Goal: Task Accomplishment & Management: Use online tool/utility

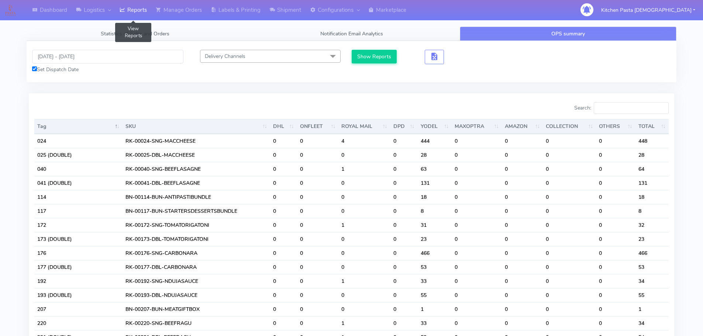
drag, startPoint x: 0, startPoint y: 0, endPoint x: 127, endPoint y: 13, distance: 127.9
click at [127, 13] on link "Reports" at bounding box center [133, 10] width 36 height 20
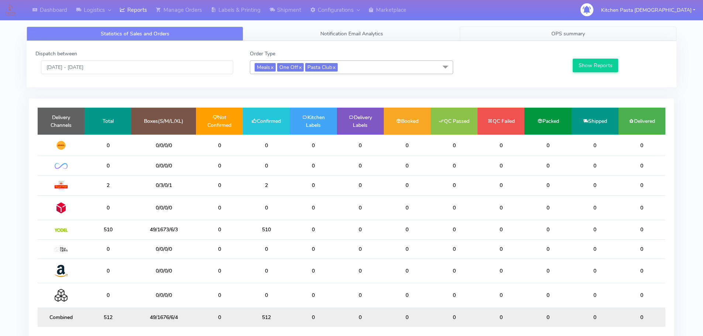
click at [573, 34] on span "OPS summary" at bounding box center [568, 33] width 34 height 7
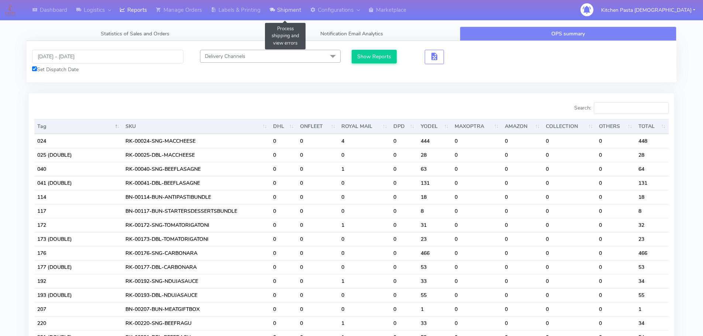
click at [295, 16] on link "Shipment" at bounding box center [285, 10] width 41 height 20
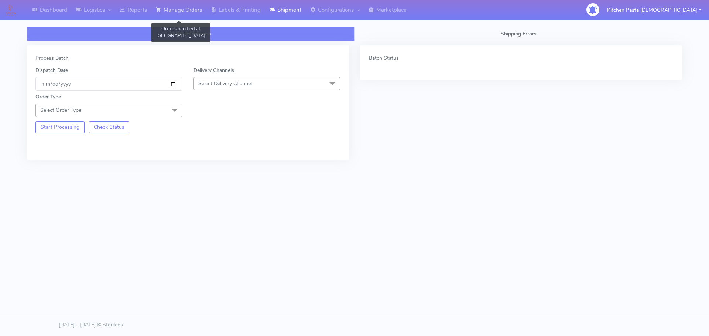
click at [186, 14] on link "Manage Orders" at bounding box center [178, 10] width 55 height 20
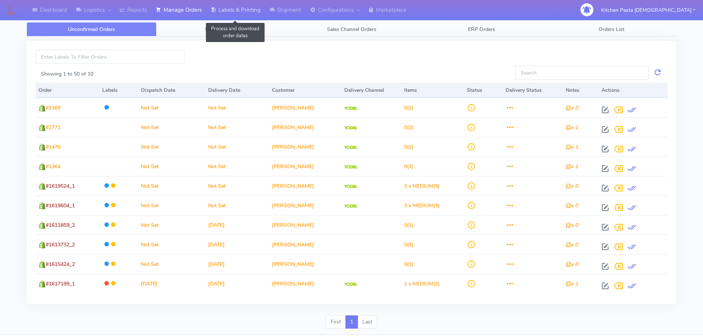
click at [229, 8] on link "Labels & Printing" at bounding box center [235, 10] width 59 height 20
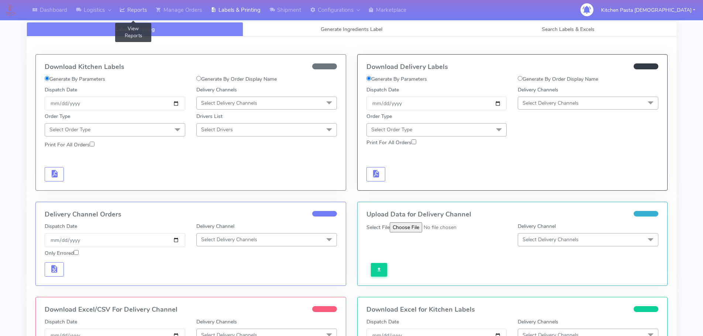
click at [148, 16] on link "Reports" at bounding box center [133, 10] width 36 height 20
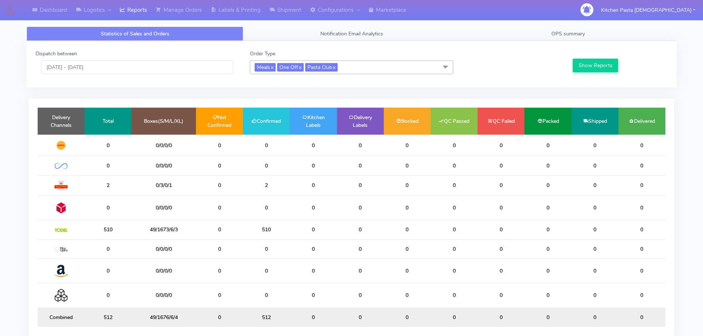
click at [567, 43] on div "Dispatch between 31/08/2025 - 31/08/2025 Order Type Meals x One Off x Pasta Clu…" at bounding box center [352, 64] width 650 height 47
click at [571, 33] on span "OPS summary" at bounding box center [568, 33] width 34 height 7
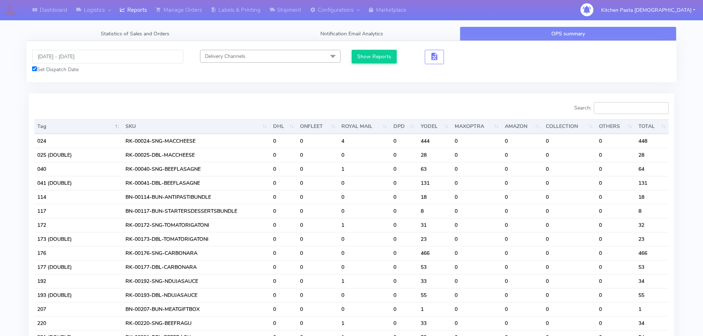
click at [627, 103] on input "Search:" at bounding box center [631, 108] width 75 height 12
type input "["
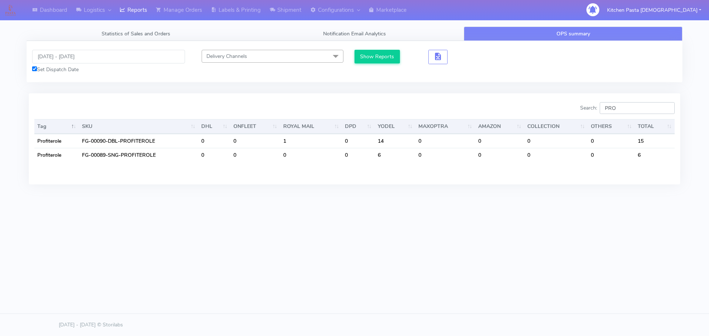
type input "PRO"
click at [200, 16] on link "Manage Orders" at bounding box center [178, 10] width 55 height 20
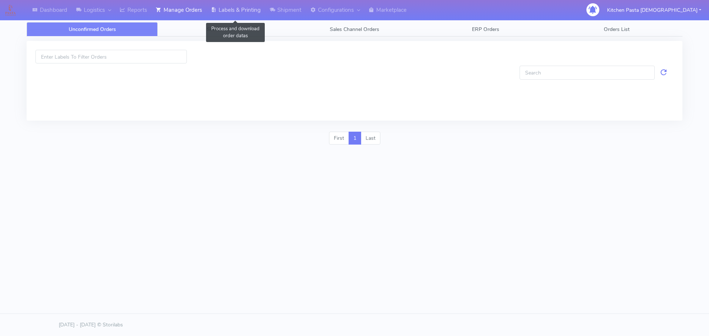
click at [240, 10] on link "Labels & Printing" at bounding box center [235, 10] width 59 height 20
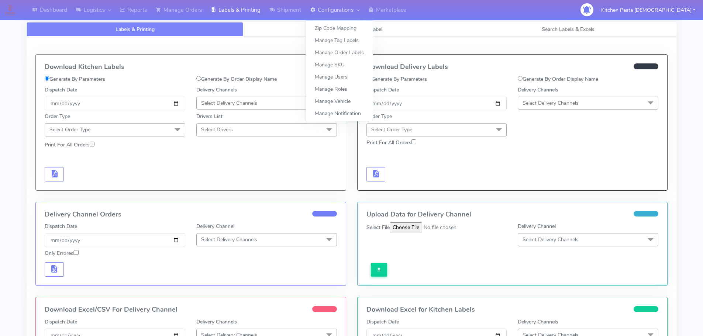
click at [337, 15] on link "Configurations" at bounding box center [335, 10] width 58 height 20
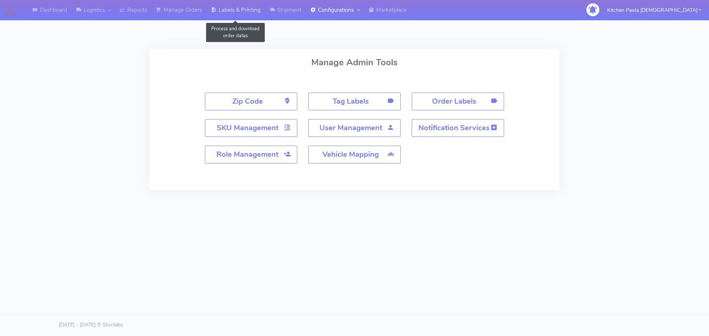
click at [249, 4] on link "Labels & Printing" at bounding box center [235, 10] width 59 height 20
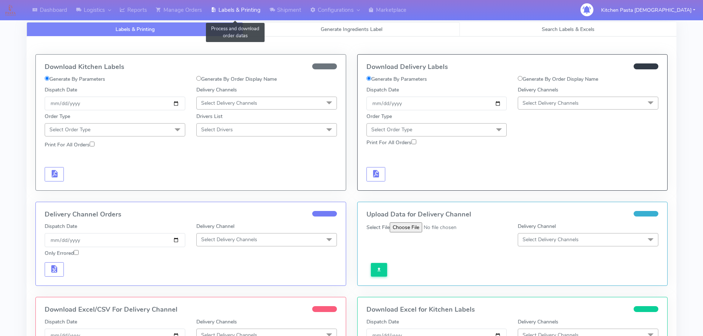
select select
click at [348, 36] on link "Generate Ingredients Label" at bounding box center [351, 29] width 217 height 14
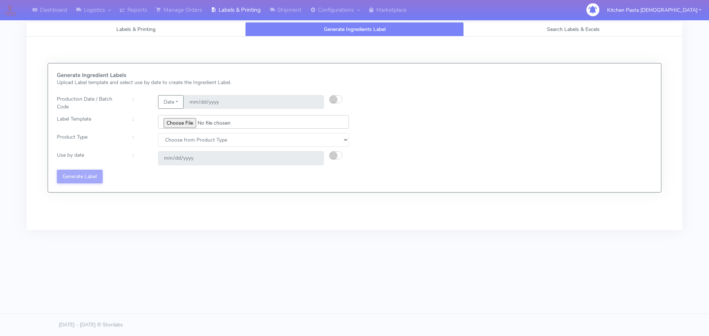
click at [176, 125] on input "file" at bounding box center [253, 122] width 191 height 14
type input "C:\fakepath\Profiteroles V1.jpg"
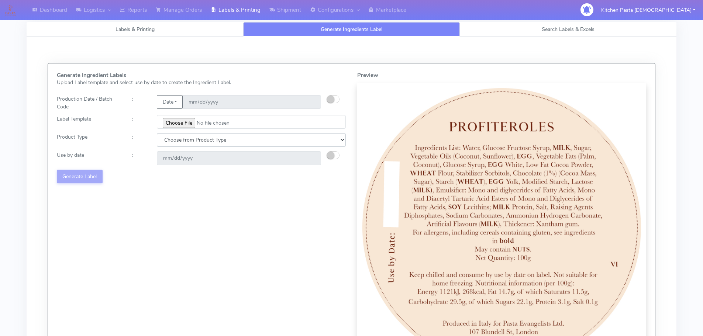
click at [176, 144] on select "Choose from Product Type ECOM ERETAIL CIRCULAR CIRC_DESERTS LASAGNE" at bounding box center [251, 140] width 189 height 14
click at [157, 133] on select "Choose from Product Type ECOM ERETAIL CIRCULAR CIRC_DESERTS LASAGNE" at bounding box center [251, 140] width 189 height 14
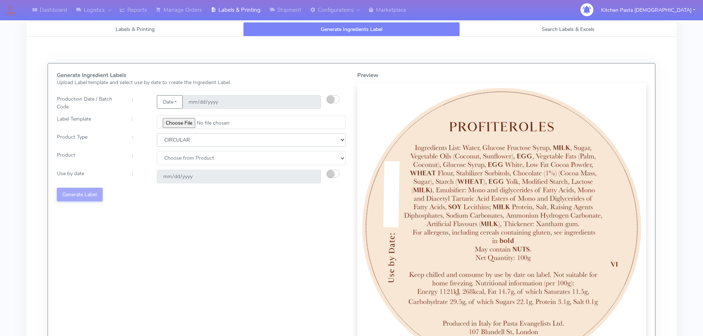
click at [196, 140] on select "Choose from Product Type ECOM ERETAIL CIRCULAR CIRC_DESERTS LASAGNE" at bounding box center [251, 140] width 189 height 14
select select "3"
click at [157, 133] on select "Choose from Product Type ECOM ERETAIL CIRCULAR CIRC_DESERTS LASAGNE" at bounding box center [251, 140] width 189 height 14
click at [213, 166] on div "Generate Ingredient Labels Upload Label template and select use by date to crea…" at bounding box center [201, 222] width 300 height 300
click at [214, 163] on select "Choose from Product CLASSIC_TIRAMISU CREMA_AMARENA PROFITEROLES" at bounding box center [251, 158] width 189 height 14
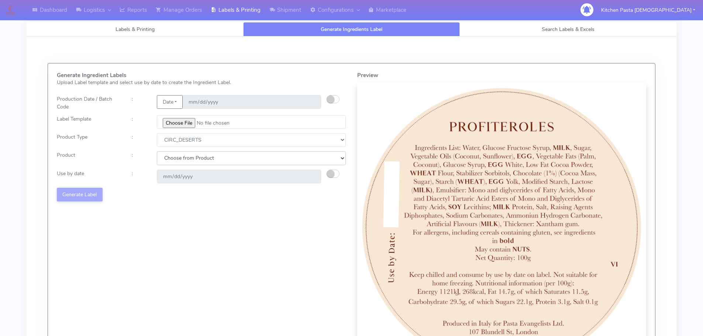
select select "2"
click at [157, 151] on select "Choose from Product CLASSIC_TIRAMISU CREMA_AMARENA PROFITEROLES" at bounding box center [251, 158] width 189 height 14
type input "2025-09-03"
drag, startPoint x: 68, startPoint y: 192, endPoint x: 73, endPoint y: 192, distance: 4.8
click at [73, 192] on button "Generate Label" at bounding box center [80, 195] width 46 height 14
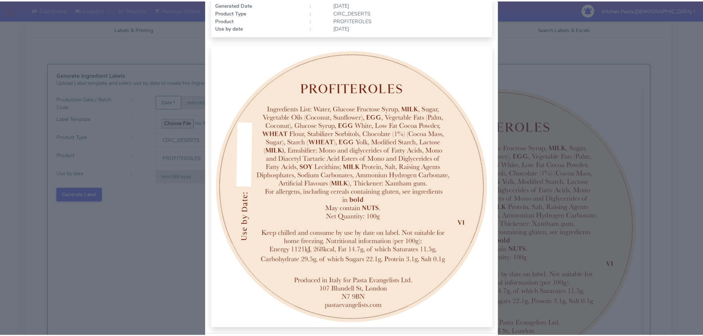
scroll to position [76, 0]
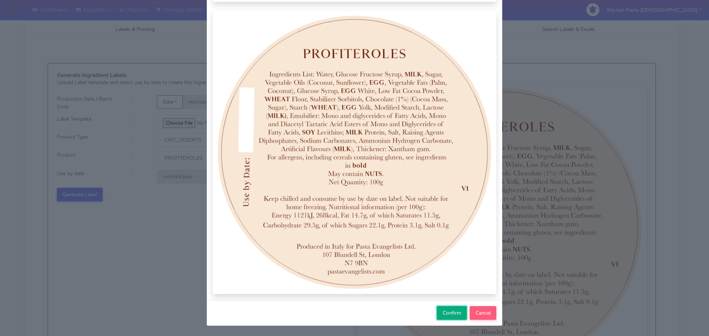
click at [446, 316] on span "Confirm" at bounding box center [452, 313] width 18 height 7
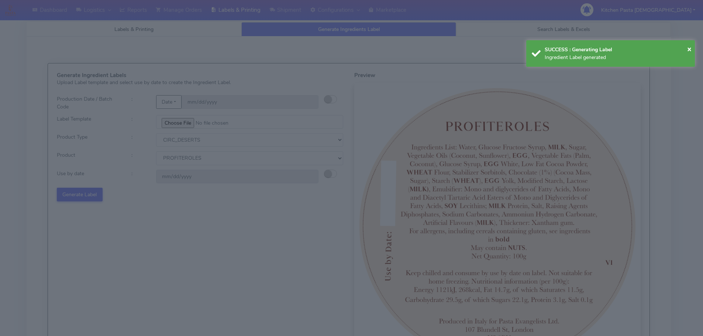
select select
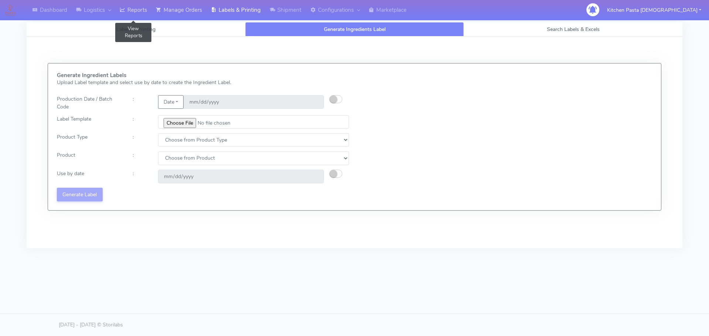
drag, startPoint x: 131, startPoint y: 11, endPoint x: 173, endPoint y: 11, distance: 42.1
click at [131, 11] on link "Reports" at bounding box center [133, 10] width 36 height 20
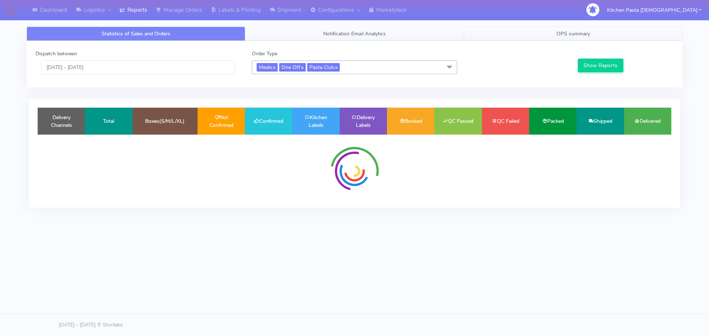
click at [570, 33] on span "OPS summary" at bounding box center [573, 33] width 34 height 7
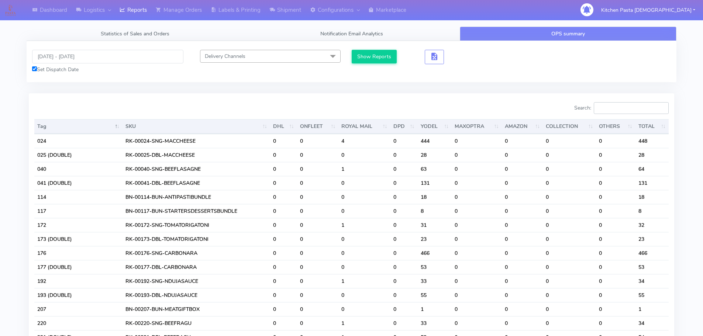
click at [619, 106] on input "Search:" at bounding box center [631, 108] width 75 height 12
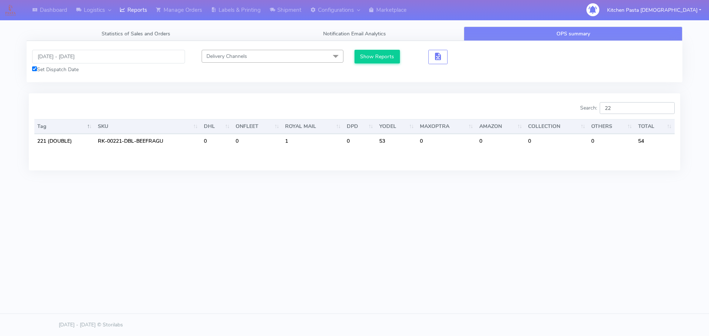
type input "2"
type input "1"
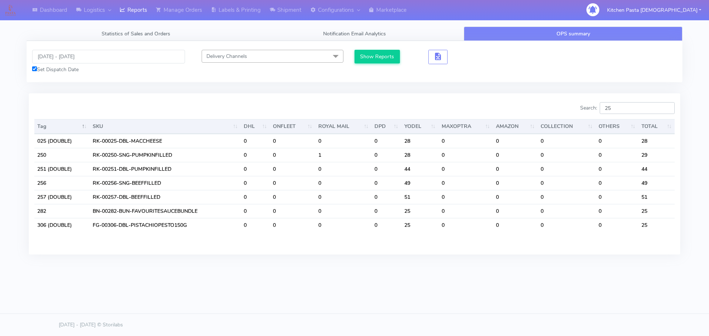
type input "2"
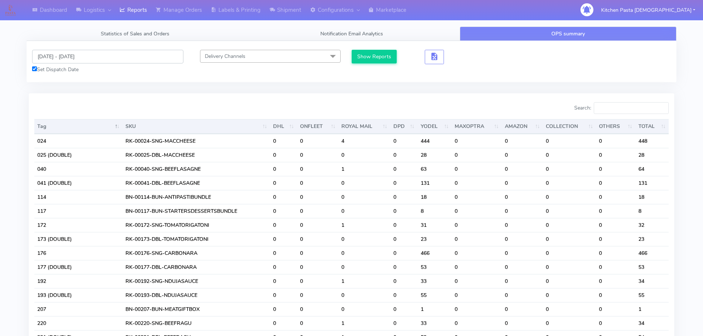
click at [54, 58] on input "31/08/2025 - 31/08/2025" at bounding box center [107, 57] width 151 height 14
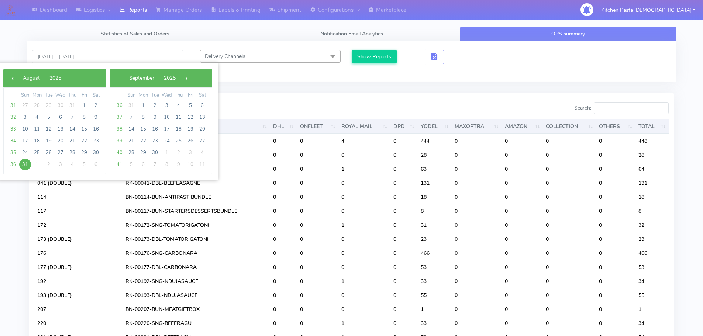
click at [26, 166] on span "31" at bounding box center [25, 165] width 12 height 12
click at [142, 104] on span "1" at bounding box center [143, 106] width 12 height 12
type input "31/08/2025 - 01/09/2025"
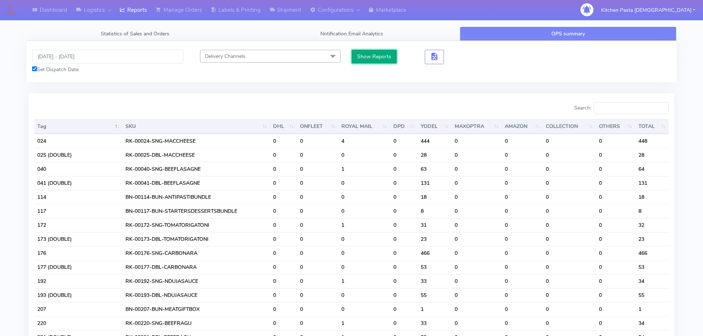
click at [361, 54] on button "Show Reports" at bounding box center [374, 57] width 45 height 14
click at [162, 6] on link "Manage Orders" at bounding box center [178, 10] width 55 height 20
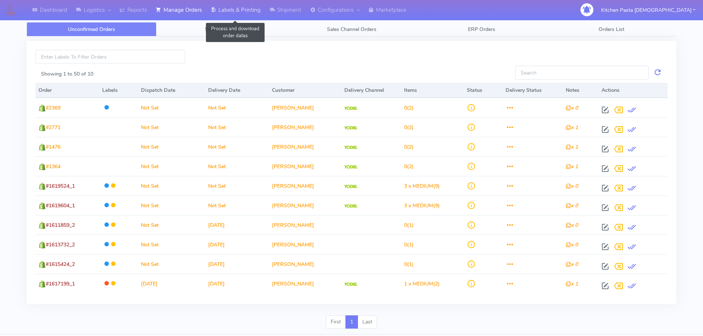
click at [226, 11] on link "Labels & Printing" at bounding box center [235, 10] width 59 height 20
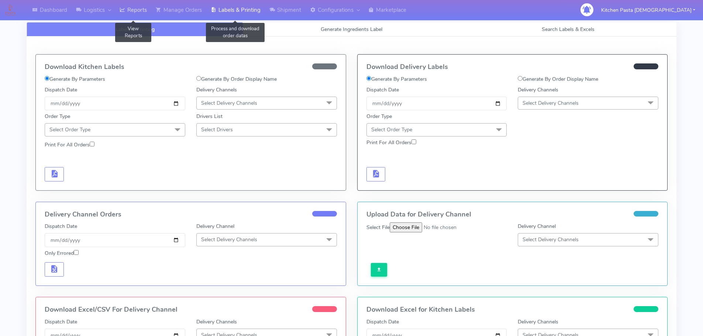
click at [136, 9] on link "Reports" at bounding box center [133, 10] width 36 height 20
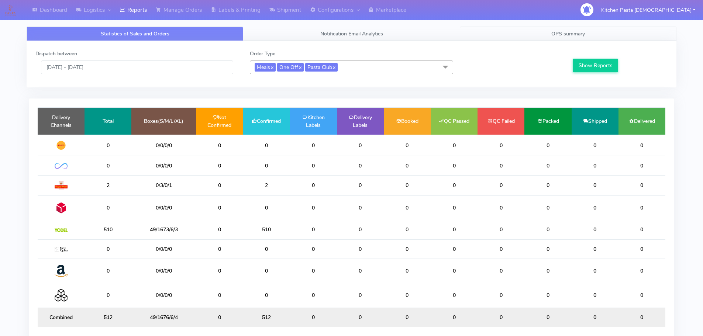
click at [576, 36] on span "OPS summary" at bounding box center [568, 33] width 34 height 7
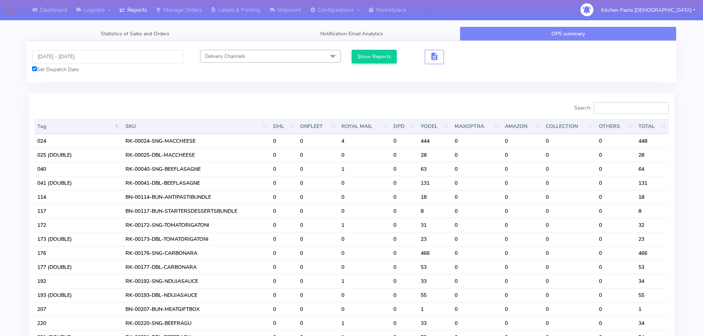
click at [617, 112] on input "Search:" at bounding box center [631, 108] width 75 height 12
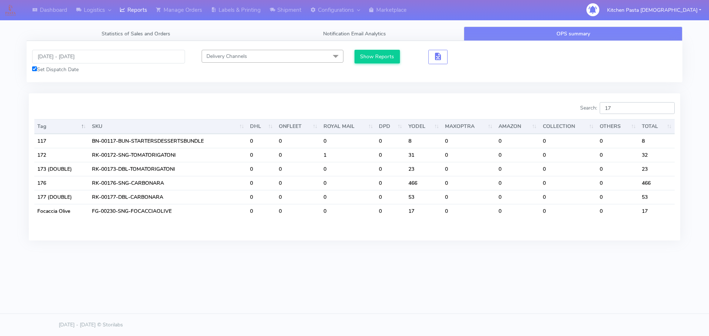
type input "1"
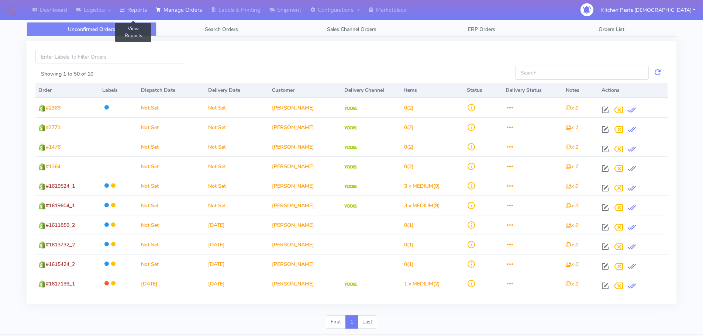
click at [124, 11] on icon at bounding box center [123, 9] width 6 height 7
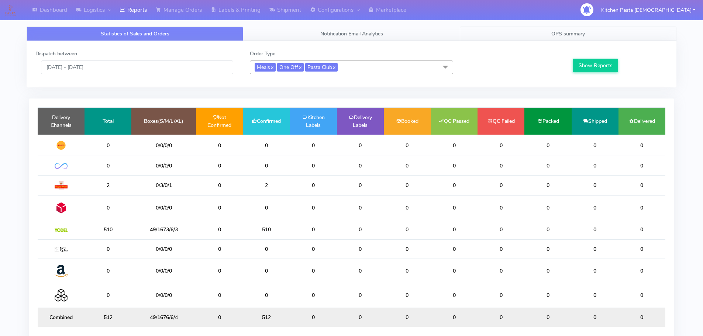
click at [544, 34] on link "OPS summary" at bounding box center [568, 34] width 217 height 14
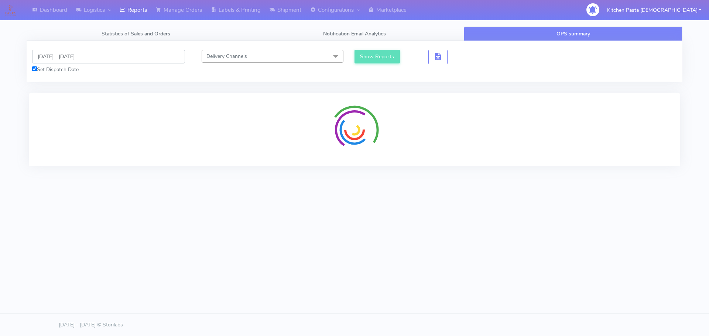
click at [69, 58] on input "31/08/2025 - 31/08/2025" at bounding box center [108, 57] width 153 height 14
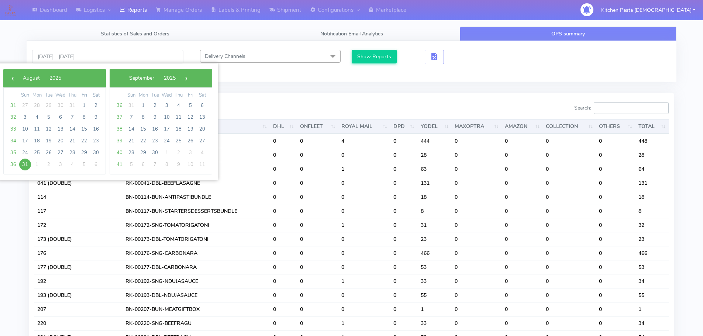
click at [615, 104] on input "Search:" at bounding box center [631, 108] width 75 height 12
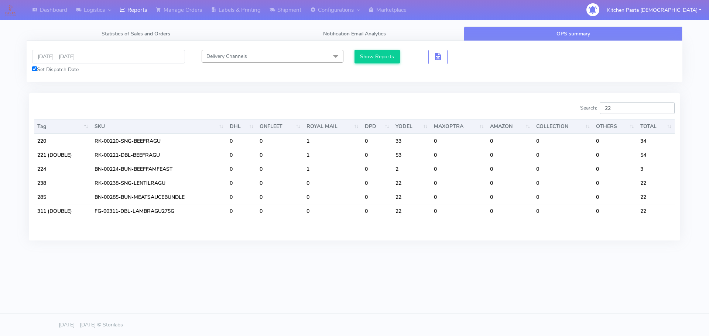
type input "2"
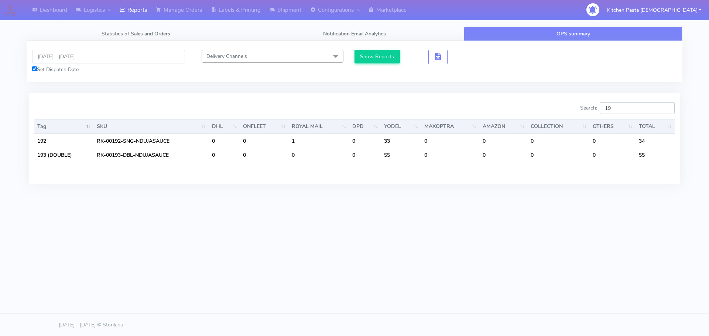
type input "1"
type input "2"
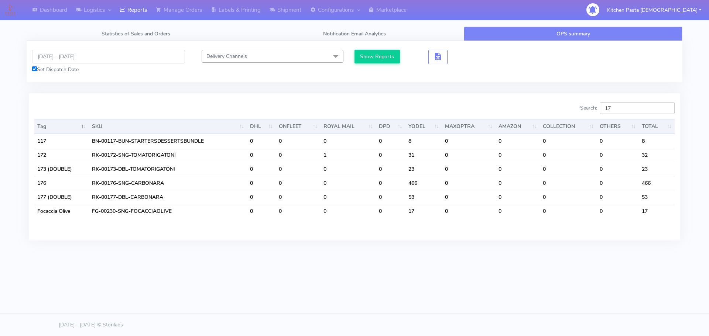
type input "173"
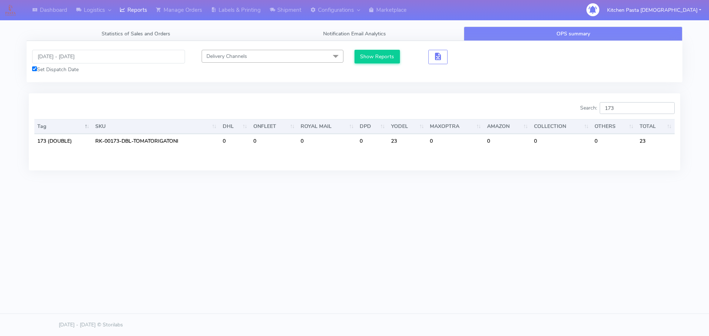
click at [668, 106] on input "173" at bounding box center [636, 108] width 75 height 12
click at [665, 109] on input "173" at bounding box center [636, 108] width 75 height 12
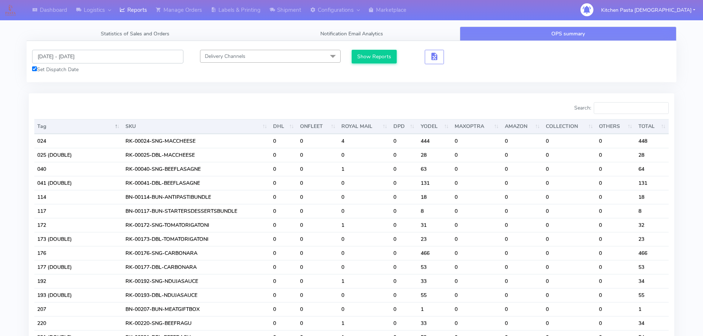
drag, startPoint x: 86, startPoint y: 59, endPoint x: 84, endPoint y: 63, distance: 4.6
click at [86, 59] on input "31/08/2025 - 31/08/2025" at bounding box center [107, 57] width 151 height 14
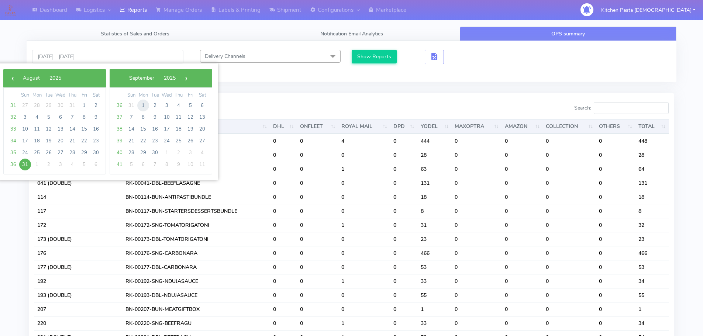
click at [145, 101] on span "1" at bounding box center [143, 106] width 12 height 12
click at [145, 101] on span "29" at bounding box center [143, 106] width 12 height 12
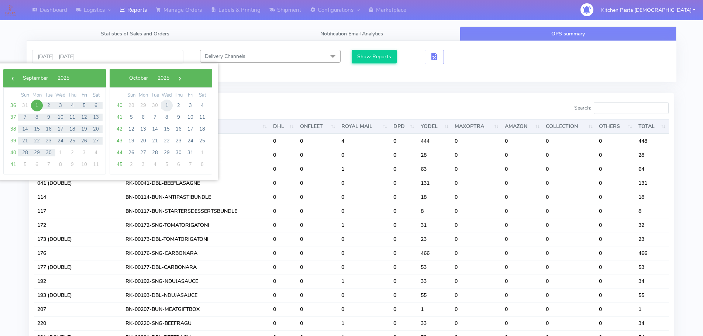
click at [166, 103] on span "1" at bounding box center [167, 106] width 12 height 12
click at [166, 103] on div at bounding box center [190, 109] width 323 height 15
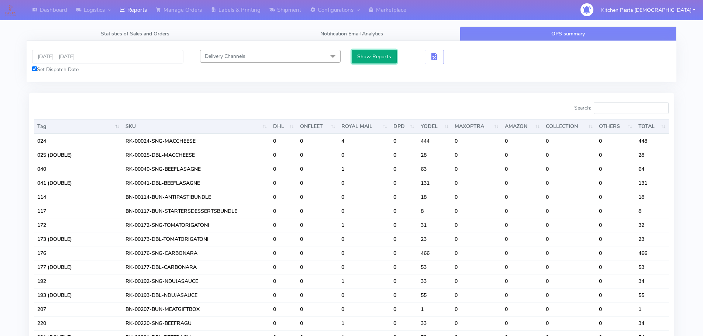
click at [375, 57] on button "Show Reports" at bounding box center [374, 57] width 45 height 14
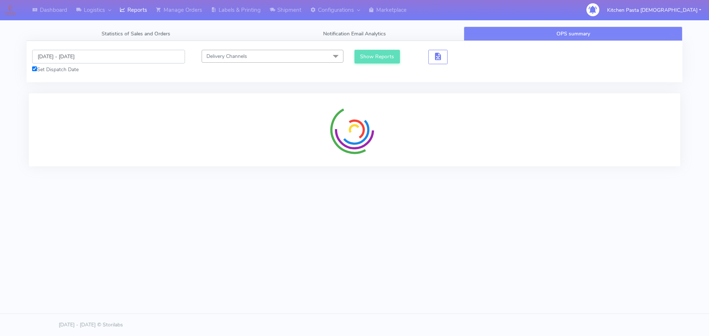
click at [78, 58] on input "01/09/2025 - 01/10/2025" at bounding box center [108, 57] width 153 height 14
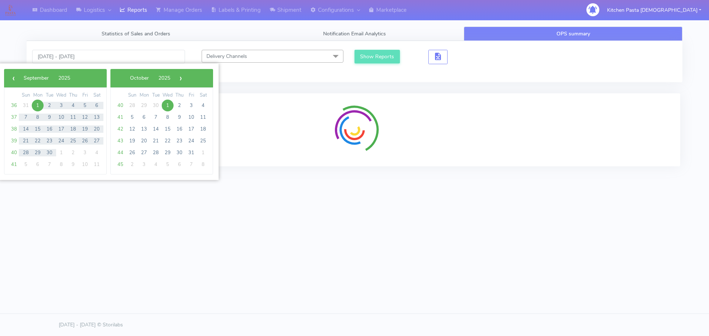
click at [34, 104] on span "1" at bounding box center [38, 106] width 12 height 12
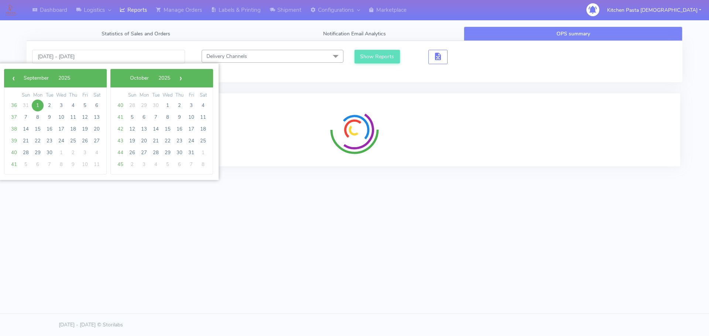
click at [34, 104] on span "1" at bounding box center [38, 106] width 12 height 12
type input "01/09/2025 - 01/09/2025"
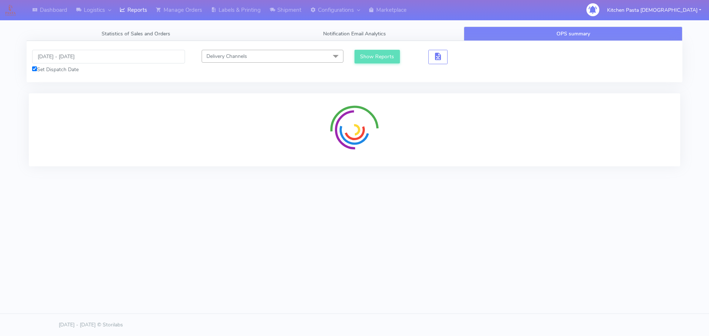
click at [368, 91] on tab "01/09/2025 - 01/09/2025 Set Dispatch Date Delivery Channels Select All DHL OnFl…" at bounding box center [354, 108] width 655 height 134
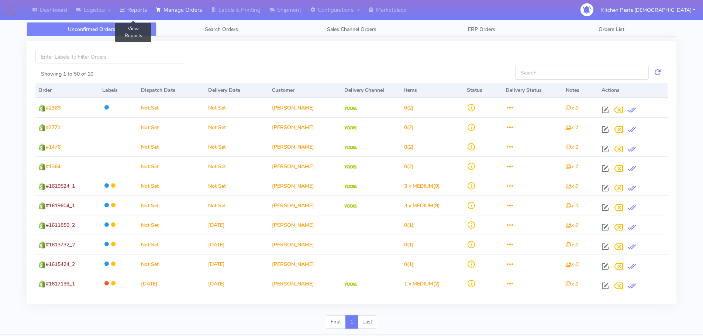
drag, startPoint x: 131, startPoint y: 12, endPoint x: 141, endPoint y: 12, distance: 9.2
click at [131, 12] on link "Reports" at bounding box center [133, 10] width 36 height 20
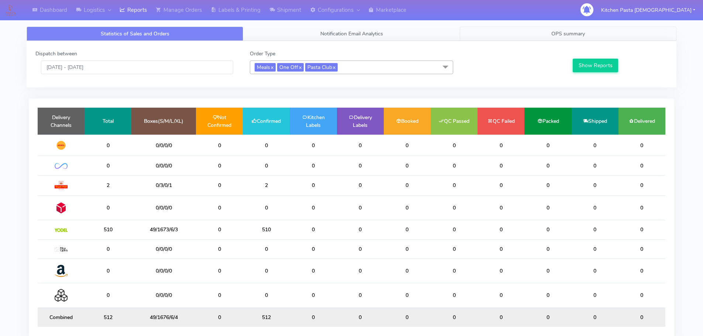
click at [534, 35] on link "OPS summary" at bounding box center [568, 34] width 217 height 14
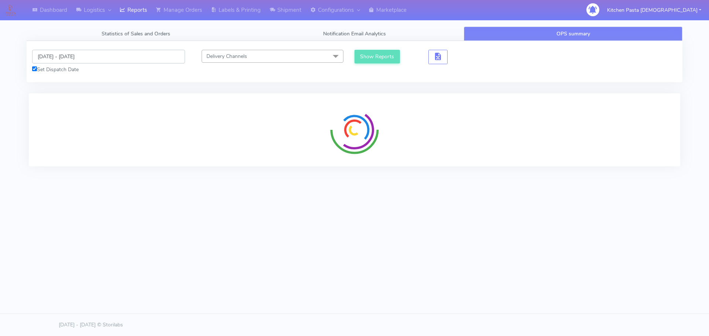
drag, startPoint x: 62, startPoint y: 58, endPoint x: 69, endPoint y: 61, distance: 7.9
click at [62, 58] on input "31/08/2025 - 31/08/2025" at bounding box center [108, 57] width 153 height 14
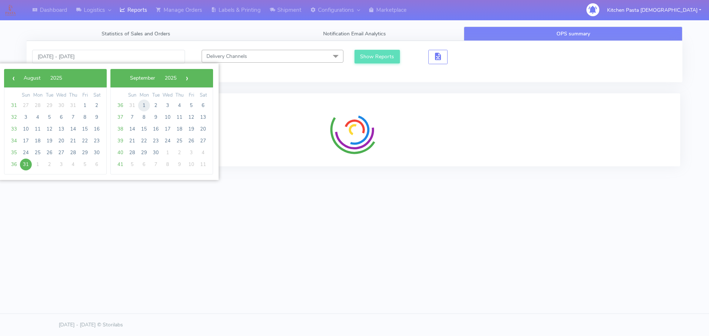
click at [145, 104] on span "1" at bounding box center [144, 106] width 12 height 12
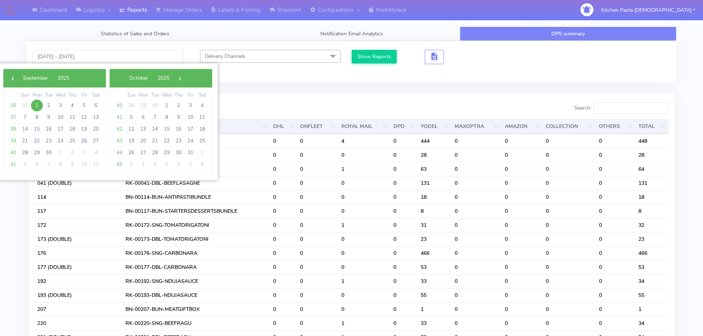
click at [34, 107] on span "1" at bounding box center [37, 106] width 12 height 12
type input "01/09/2025 - 01/09/2025"
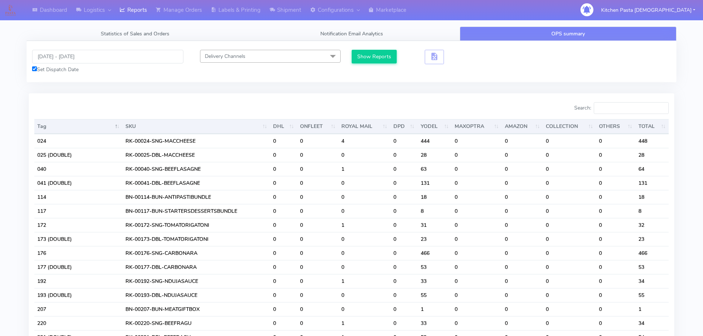
click at [34, 107] on div at bounding box center [190, 109] width 323 height 15
click at [372, 55] on button "Show Reports" at bounding box center [374, 57] width 45 height 14
click at [631, 110] on input "Search:" at bounding box center [631, 108] width 75 height 12
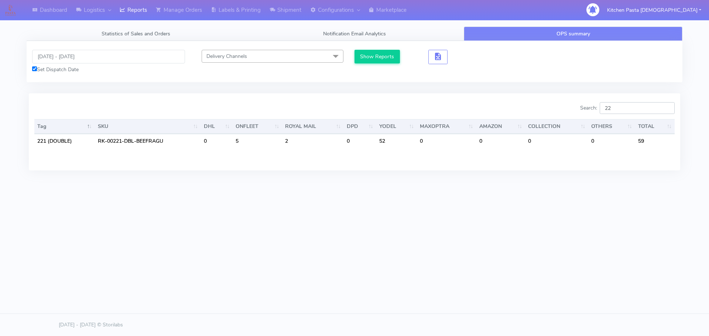
type input "2"
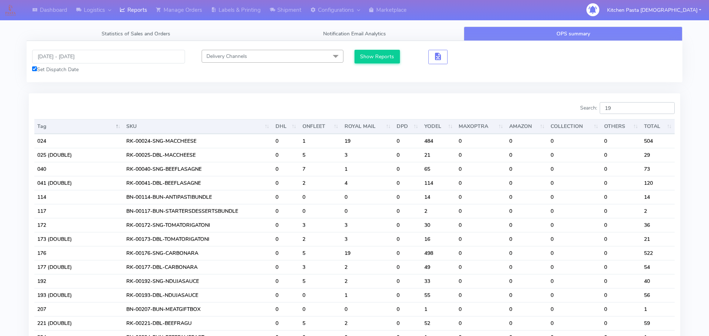
type input "1"
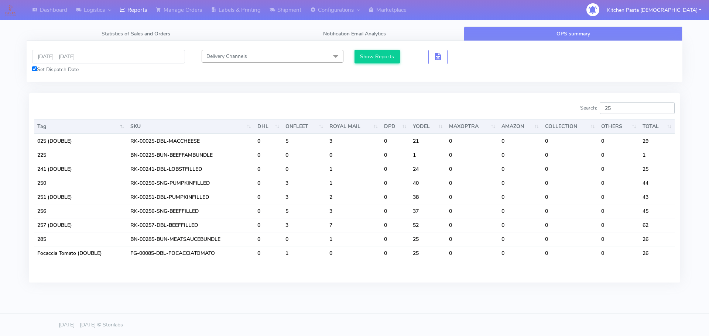
type input "2"
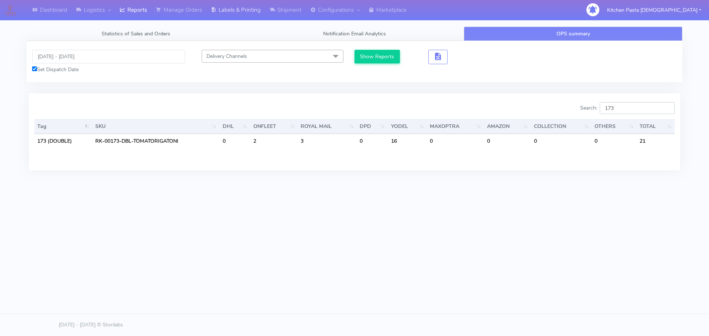
type input "173"
click at [108, 9] on div at bounding box center [108, 10] width 6 height 8
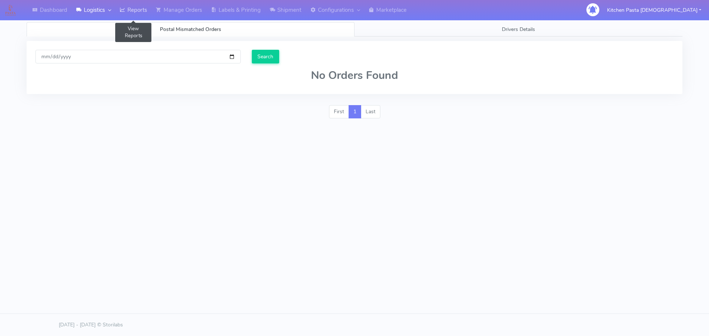
click at [141, 7] on link "Reports" at bounding box center [133, 10] width 36 height 20
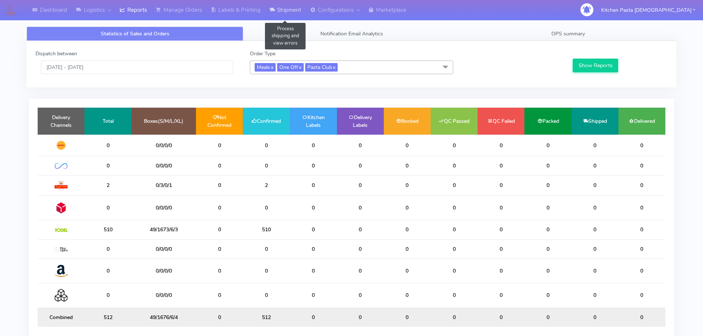
click at [269, 10] on link "Shipment" at bounding box center [285, 10] width 41 height 20
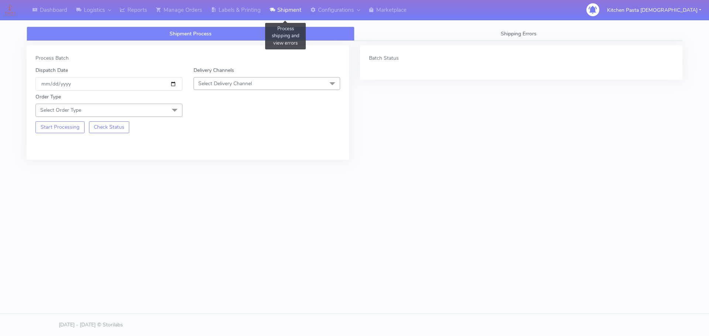
click at [295, 5] on link "Shipment" at bounding box center [285, 10] width 41 height 20
click at [301, 16] on link "Shipment" at bounding box center [285, 10] width 41 height 20
drag, startPoint x: 253, startPoint y: 86, endPoint x: 231, endPoint y: 109, distance: 31.1
click at [252, 87] on span "Select Delivery Channel" at bounding box center [266, 83] width 147 height 13
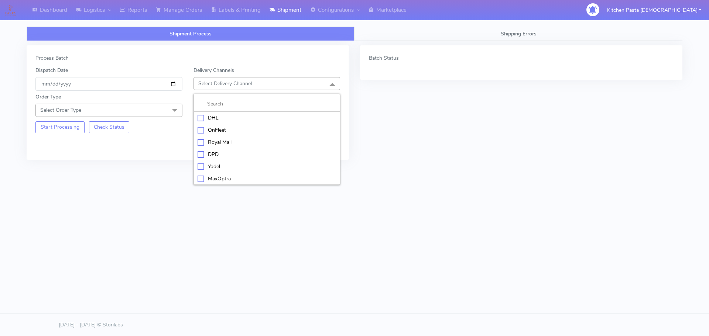
click at [213, 166] on div "Yodel" at bounding box center [266, 167] width 139 height 8
drag, startPoint x: 144, startPoint y: 111, endPoint x: 128, endPoint y: 122, distance: 18.5
click at [144, 112] on span "Select Order Type" at bounding box center [108, 110] width 147 height 13
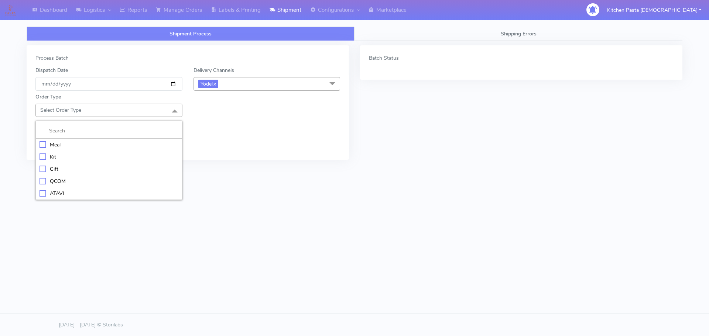
click at [72, 141] on div "Meal" at bounding box center [108, 145] width 139 height 8
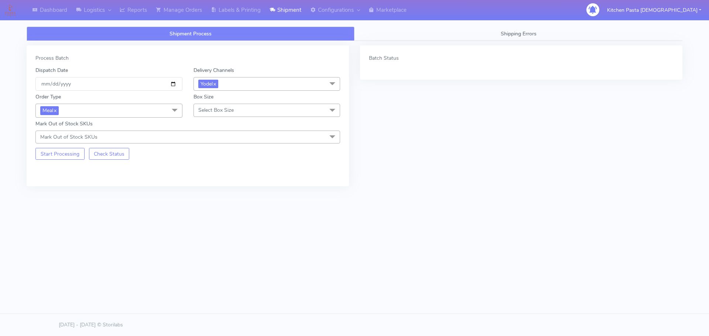
click at [230, 100] on div "Box Size Select Box Size Small Small-PR-1 Medium Large Mega" at bounding box center [267, 105] width 158 height 24
click at [220, 107] on span "Select Box Size" at bounding box center [215, 110] width 35 height 7
click at [204, 194] on div "Mega" at bounding box center [266, 194] width 139 height 8
click at [48, 155] on button "Start Processing" at bounding box center [59, 154] width 49 height 12
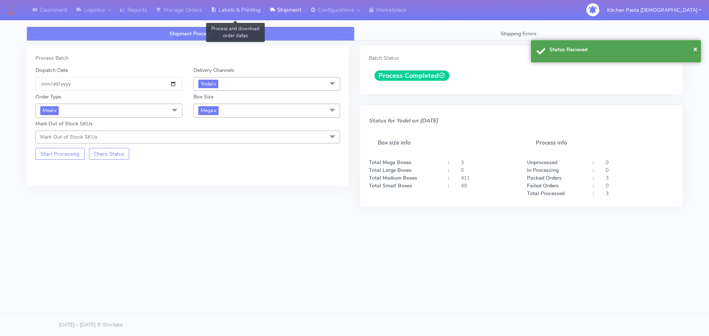
drag, startPoint x: 251, startPoint y: 13, endPoint x: 251, endPoint y: 18, distance: 4.4
click at [251, 13] on link "Labels & Printing" at bounding box center [235, 10] width 59 height 20
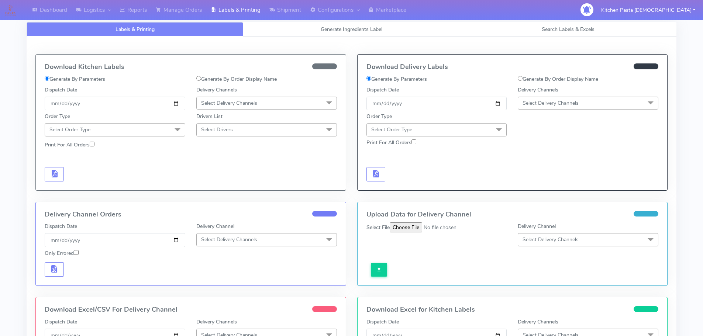
click at [545, 101] on span "Select Delivery Channels" at bounding box center [551, 103] width 56 height 7
click at [520, 183] on li "Yodel" at bounding box center [588, 186] width 140 height 12
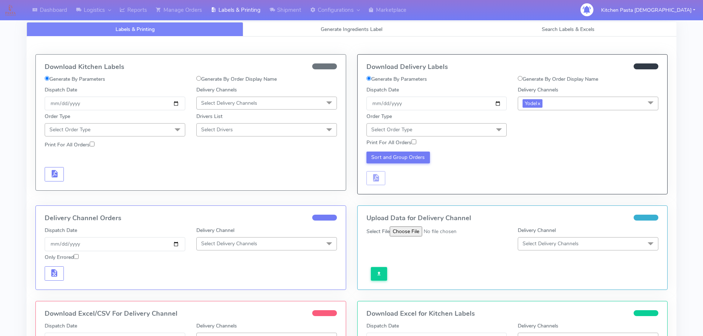
click at [481, 129] on span "Select Order Type" at bounding box center [436, 129] width 141 height 13
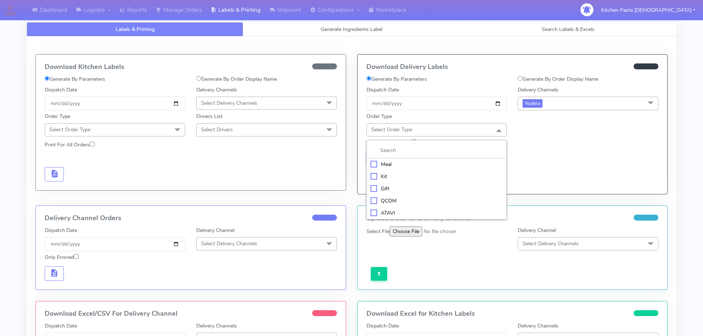
click at [428, 159] on li "Meal" at bounding box center [437, 164] width 140 height 12
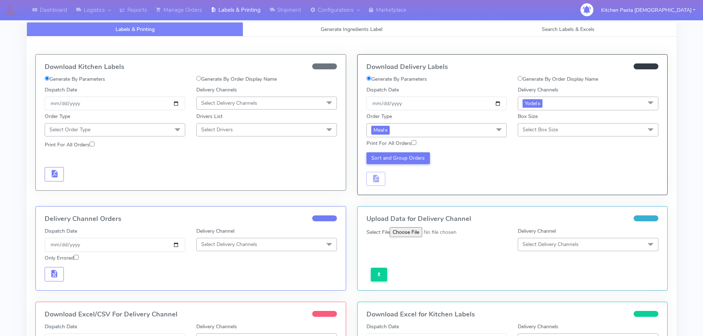
click at [579, 135] on span "Select Box Size" at bounding box center [588, 129] width 141 height 13
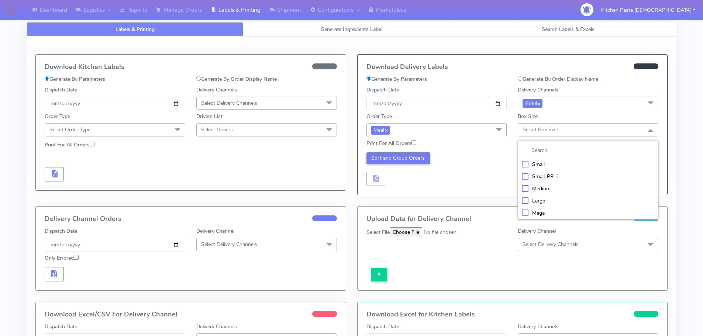
click at [550, 216] on div "Mega" at bounding box center [588, 213] width 132 height 8
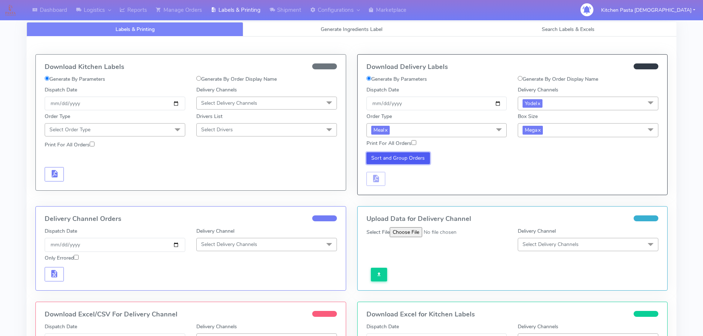
click at [402, 161] on button "Sort and Group Orders" at bounding box center [398, 158] width 64 height 12
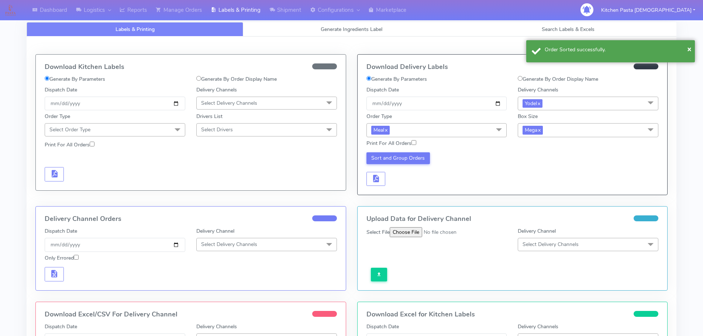
click at [380, 171] on div "Sort and Group Orders" at bounding box center [437, 169] width 152 height 34
click at [386, 175] on div "Sort and Group Orders Generate Delivery Labels" at bounding box center [437, 169] width 152 height 34
click at [372, 172] on button "button" at bounding box center [375, 179] width 19 height 14
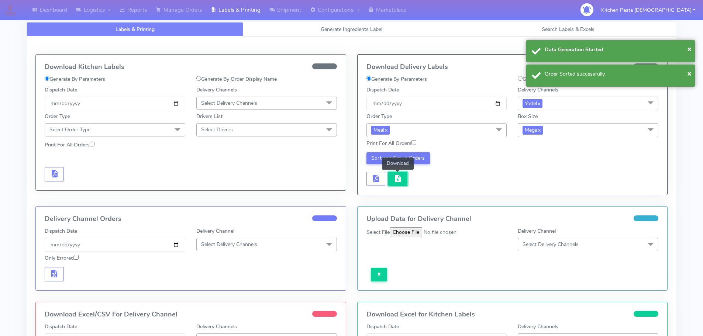
click at [401, 180] on span "button" at bounding box center [397, 180] width 9 height 7
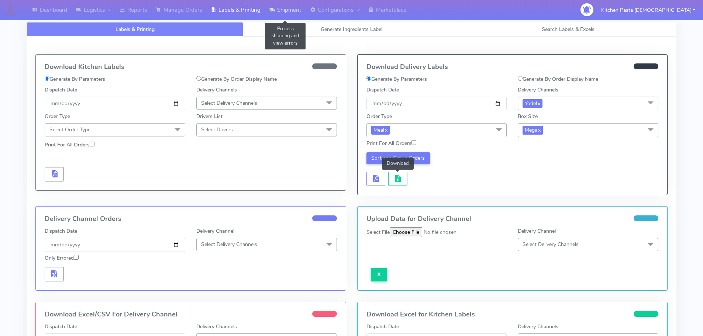
click at [291, 14] on link "Shipment" at bounding box center [285, 10] width 41 height 20
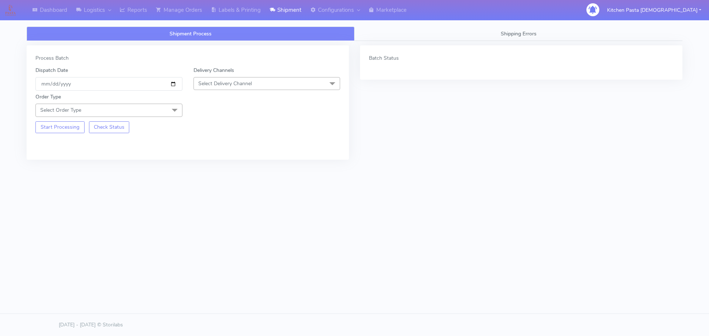
click at [252, 76] on div "Delivery Channels Select Delivery Channel DHL OnFleet Royal Mail DPD Yodel MaxO…" at bounding box center [267, 78] width 158 height 24
click at [252, 83] on span "Select Delivery Channel" at bounding box center [225, 83] width 54 height 7
drag, startPoint x: 222, startPoint y: 166, endPoint x: 84, endPoint y: 110, distance: 149.1
click at [222, 166] on div "Yodel" at bounding box center [266, 167] width 139 height 8
click at [123, 111] on span "Select Order Type" at bounding box center [108, 110] width 147 height 13
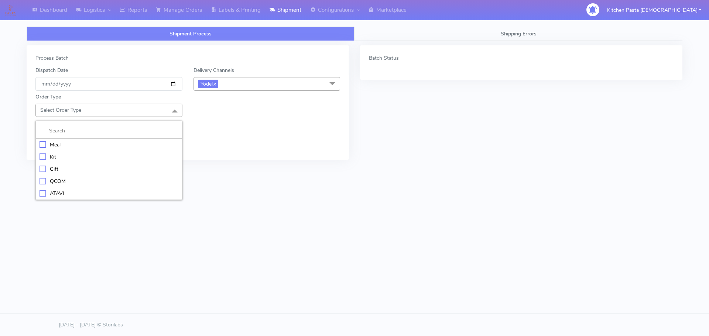
click at [100, 145] on div "Meal" at bounding box center [108, 145] width 139 height 8
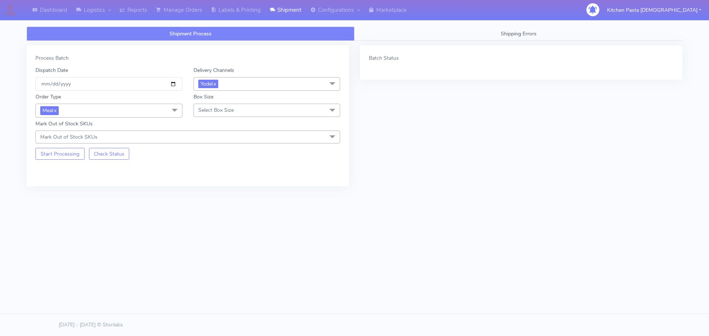
click at [231, 115] on span "Select Box Size" at bounding box center [266, 110] width 147 height 13
click at [210, 179] on div "Large" at bounding box center [266, 182] width 139 height 8
click at [64, 157] on button "Start Processing" at bounding box center [59, 154] width 49 height 12
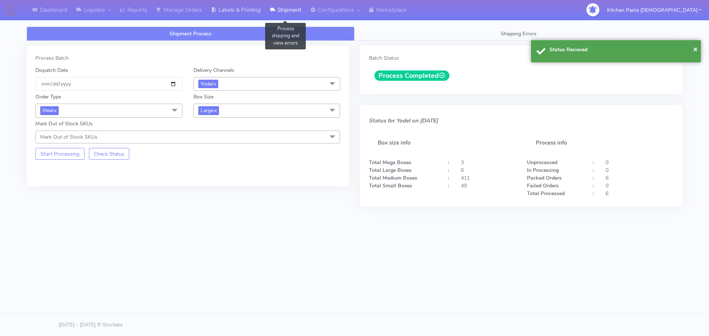
drag, startPoint x: 267, startPoint y: 19, endPoint x: 259, endPoint y: 19, distance: 7.8
click at [267, 19] on link "Shipment" at bounding box center [285, 10] width 41 height 20
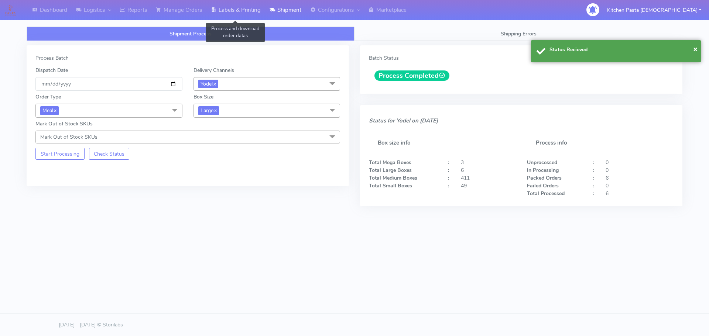
drag, startPoint x: 244, startPoint y: 14, endPoint x: 266, endPoint y: 14, distance: 22.1
click at [244, 14] on link "Labels & Printing" at bounding box center [235, 10] width 59 height 20
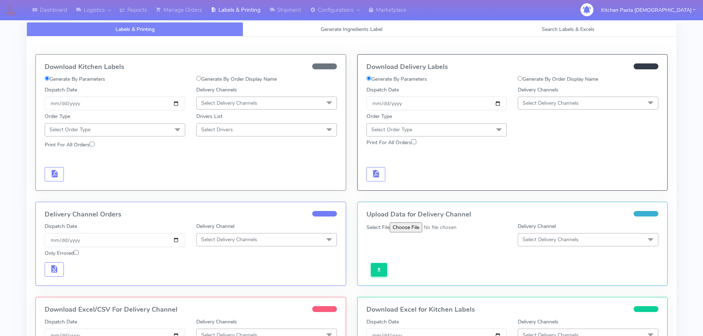
click at [545, 94] on div "Delivery Channels Select Delivery Channels DHL OnFleet Royal Mail DPD Yodel Max…" at bounding box center [588, 98] width 152 height 24
click at [549, 101] on span "Select Delivery Channels" at bounding box center [551, 103] width 56 height 7
click at [543, 183] on div "Yodel" at bounding box center [588, 186] width 132 height 8
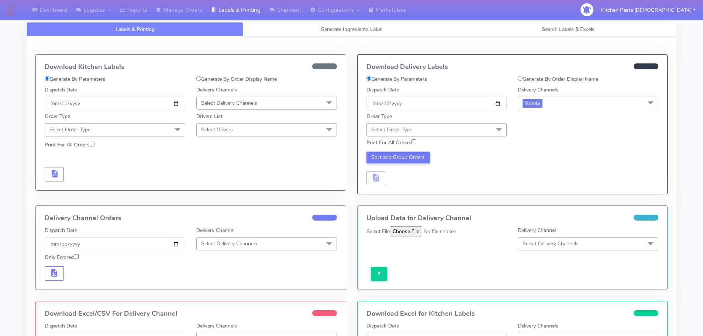
click at [499, 139] on div "Print For All Orders" at bounding box center [437, 144] width 152 height 11
click at [493, 132] on span at bounding box center [499, 130] width 15 height 14
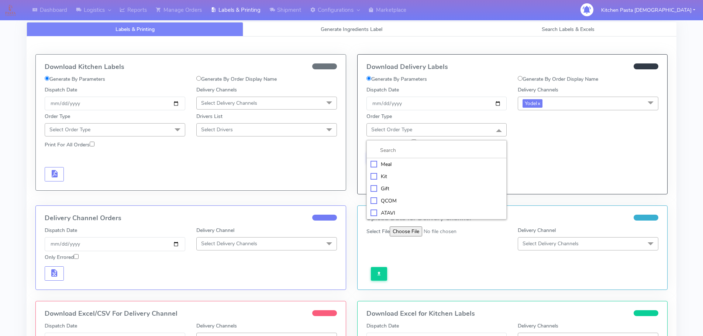
click at [438, 166] on div "Meal" at bounding box center [437, 165] width 132 height 8
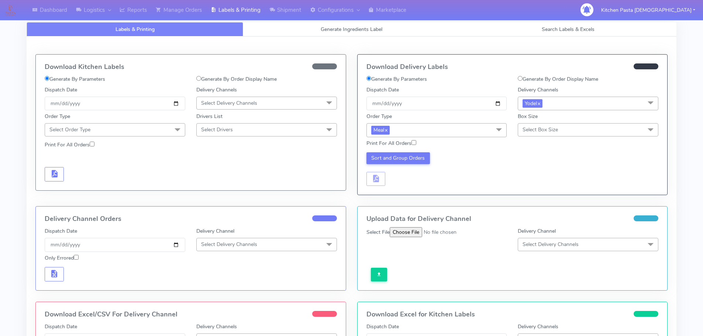
click at [517, 140] on div "Print For All Orders" at bounding box center [512, 143] width 303 height 13
click at [540, 135] on span "Select Box Size" at bounding box center [588, 129] width 141 height 13
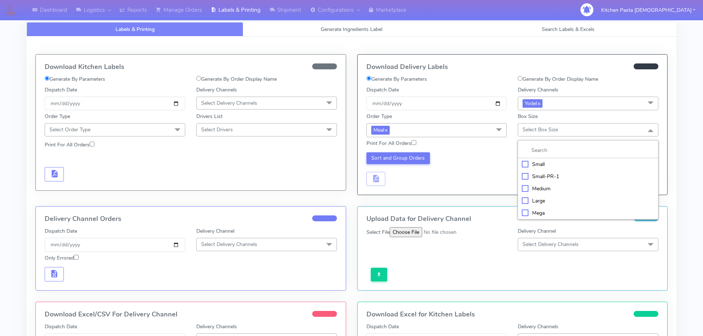
click at [542, 200] on div "Large" at bounding box center [588, 201] width 132 height 8
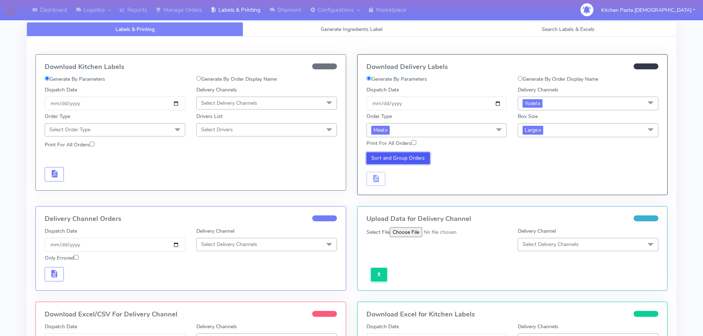
click at [418, 158] on button "Sort and Group Orders" at bounding box center [398, 158] width 64 height 12
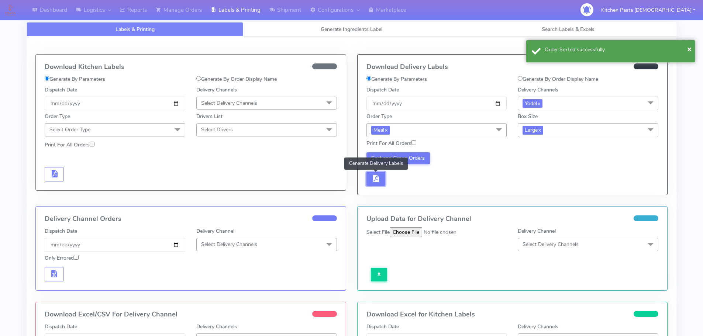
click at [382, 185] on button "button" at bounding box center [375, 179] width 19 height 14
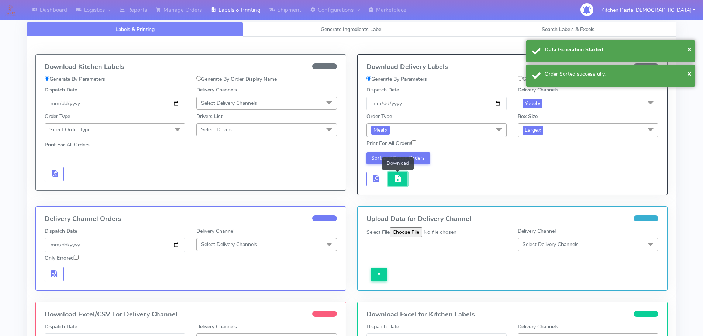
click at [406, 185] on button "button" at bounding box center [397, 179] width 19 height 14
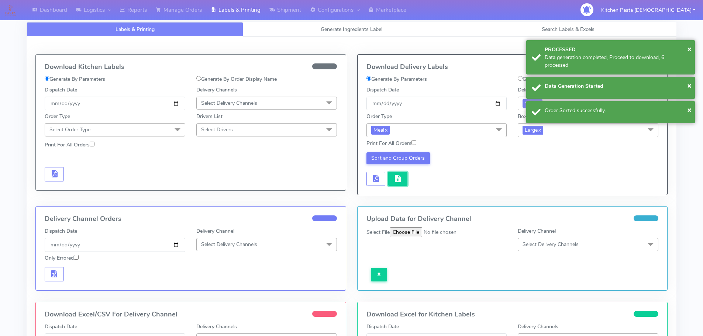
click at [401, 184] on button "button" at bounding box center [397, 179] width 19 height 14
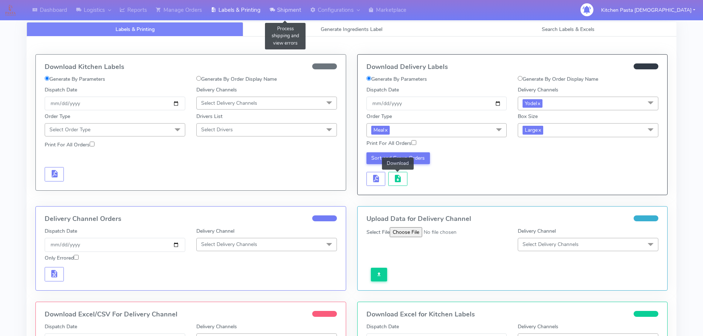
drag, startPoint x: 291, startPoint y: 5, endPoint x: 285, endPoint y: 14, distance: 10.3
click at [291, 5] on link "Shipment" at bounding box center [285, 10] width 41 height 20
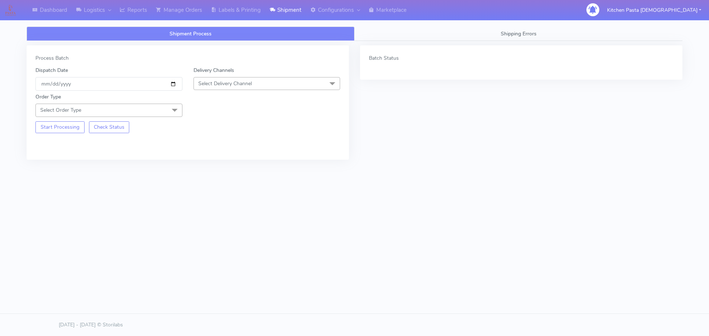
drag, startPoint x: 232, startPoint y: 84, endPoint x: 232, endPoint y: 101, distance: 16.6
click at [232, 84] on span "Select Delivery Channel" at bounding box center [225, 83] width 54 height 7
click at [218, 169] on div "Yodel" at bounding box center [266, 167] width 139 height 8
click at [144, 108] on span "Select Order Type" at bounding box center [108, 110] width 147 height 13
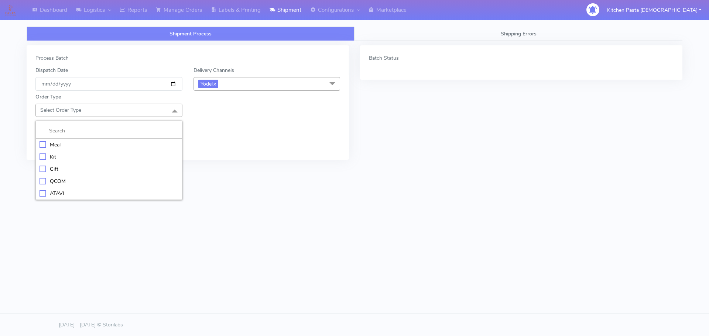
click at [149, 142] on div "Meal" at bounding box center [108, 145] width 139 height 8
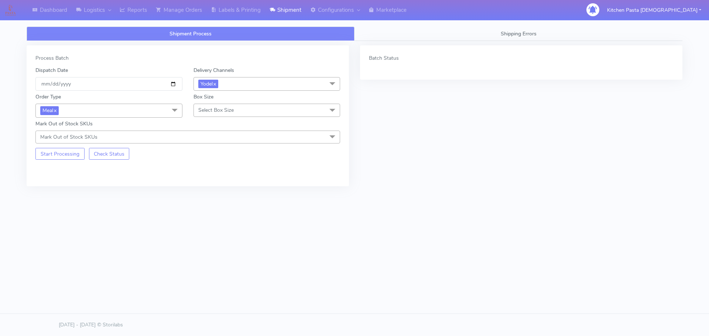
click at [227, 107] on span "Select Box Size" at bounding box center [215, 110] width 35 height 7
click at [200, 145] on div "Small" at bounding box center [266, 145] width 139 height 8
click at [75, 156] on button "Start Processing" at bounding box center [59, 154] width 49 height 12
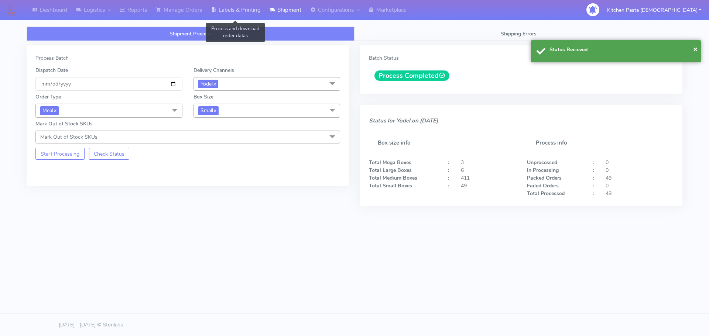
click at [246, 16] on link "Labels & Printing" at bounding box center [235, 10] width 59 height 20
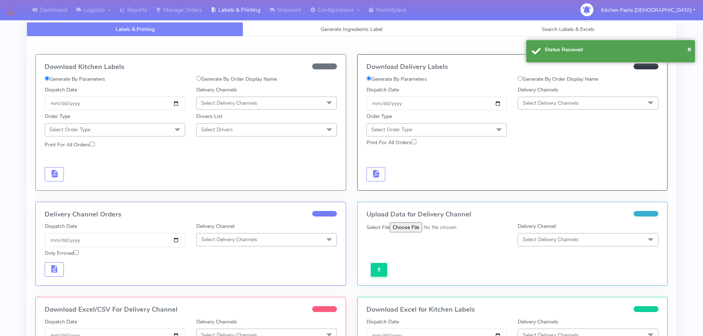
click at [565, 109] on span "Select Delivery Channels" at bounding box center [588, 103] width 141 height 13
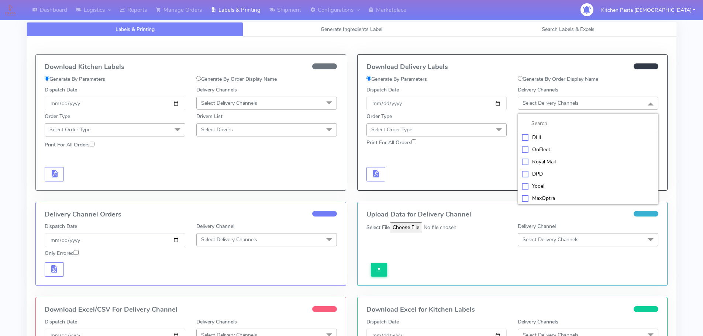
click at [544, 184] on div "Yodel" at bounding box center [588, 186] width 132 height 8
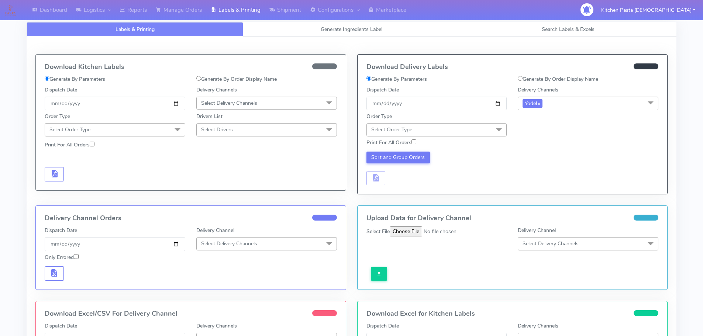
click at [498, 135] on span at bounding box center [499, 130] width 15 height 14
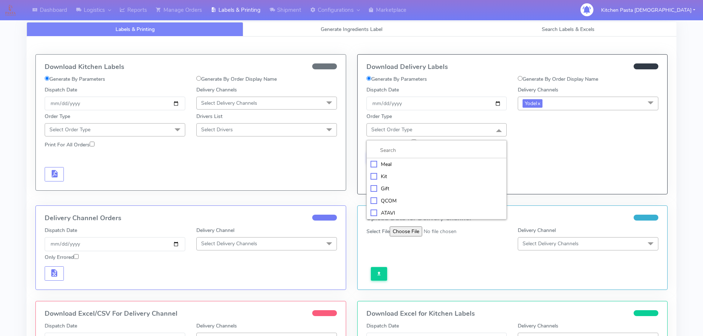
click at [409, 161] on div "Meal" at bounding box center [437, 165] width 132 height 8
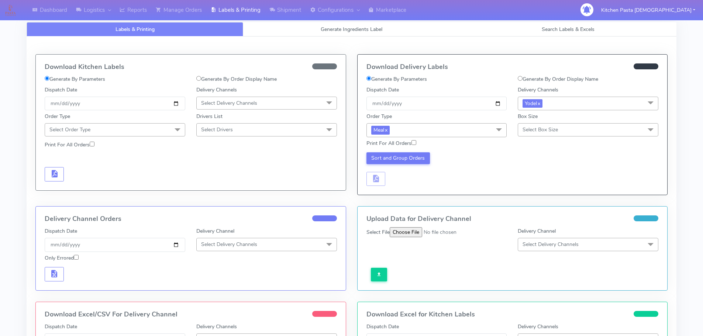
click at [513, 126] on div "Box Size Select Box Size Small Small-PR-1 Medium Large Mega" at bounding box center [588, 125] width 152 height 24
drag, startPoint x: 545, startPoint y: 133, endPoint x: 540, endPoint y: 135, distance: 4.7
click at [544, 133] on span "Select Box Size" at bounding box center [540, 129] width 35 height 7
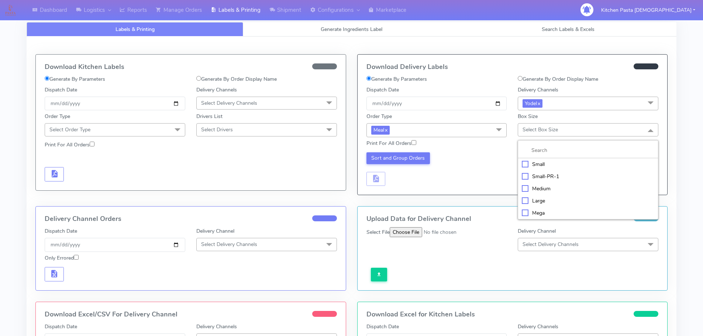
click at [533, 162] on div "Small" at bounding box center [588, 165] width 132 height 8
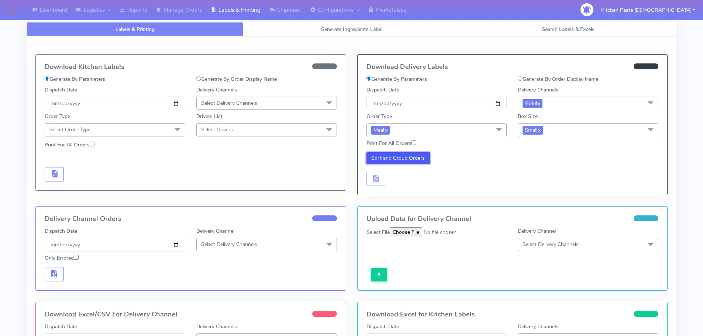
click at [402, 154] on button "Sort and Group Orders" at bounding box center [398, 158] width 64 height 12
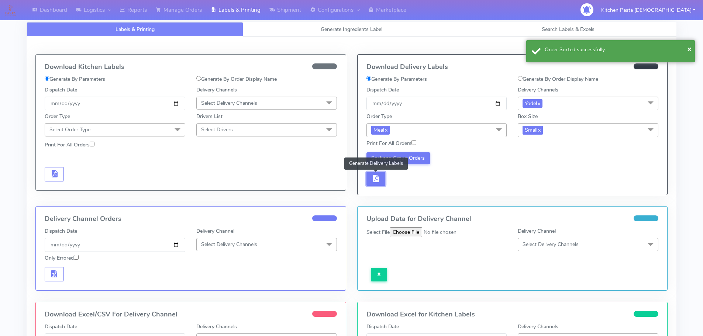
click at [376, 177] on span "button" at bounding box center [375, 180] width 9 height 7
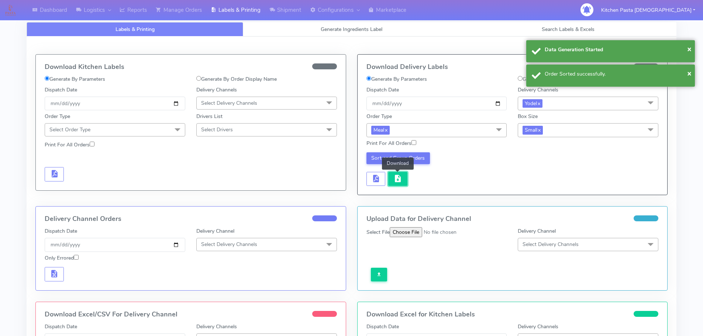
click at [395, 177] on span "button" at bounding box center [397, 180] width 9 height 7
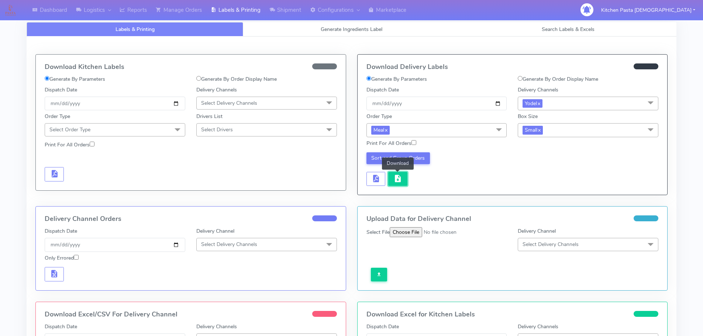
click at [394, 177] on span "button" at bounding box center [397, 180] width 9 height 7
click at [155, 12] on link "Manage Orders" at bounding box center [178, 10] width 55 height 20
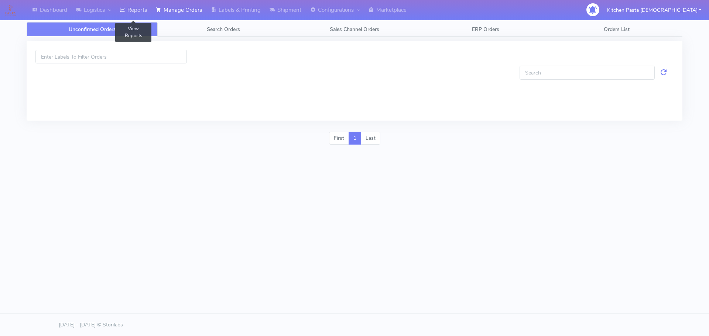
click at [140, 9] on link "Reports" at bounding box center [133, 10] width 36 height 20
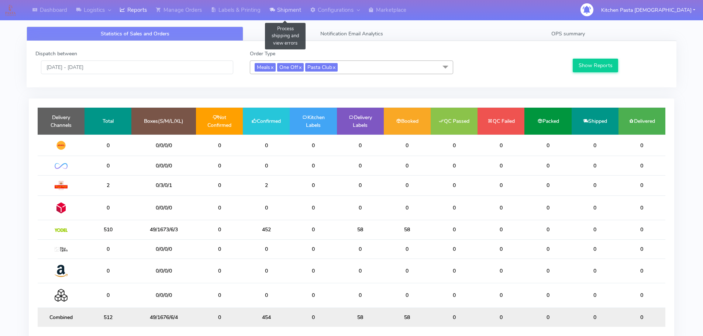
click at [280, 14] on link "Shipment" at bounding box center [285, 10] width 41 height 20
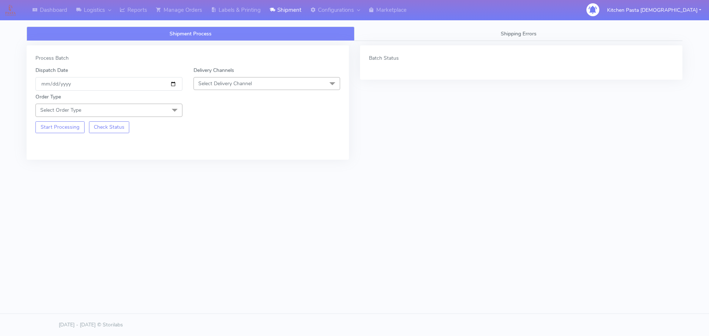
drag, startPoint x: 260, startPoint y: 85, endPoint x: 205, endPoint y: 148, distance: 84.5
click at [259, 86] on span "Select Delivery Channel" at bounding box center [266, 83] width 147 height 13
click at [216, 166] on div "Yodel" at bounding box center [266, 167] width 139 height 8
click at [151, 102] on div "Order Type Select Order Type Meal Kit Gift QCOM ATAVI" at bounding box center [109, 105] width 158 height 24
click at [149, 111] on span "Select Order Type" at bounding box center [108, 110] width 147 height 13
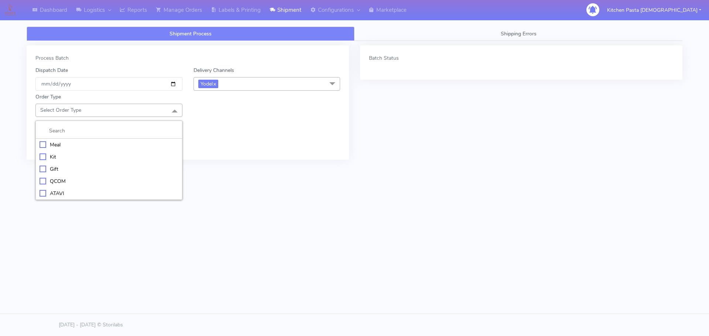
click at [90, 145] on div "Meal" at bounding box center [108, 145] width 139 height 8
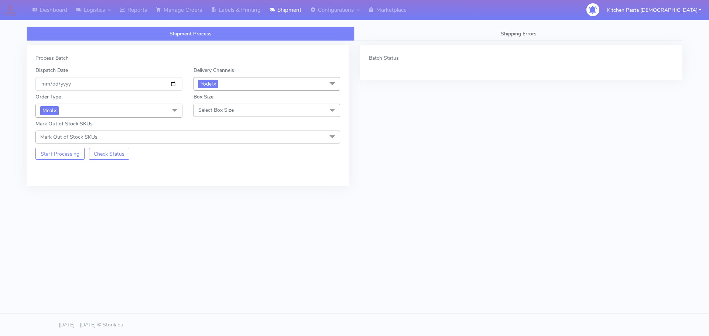
click at [200, 115] on span "Select Box Size" at bounding box center [266, 110] width 147 height 13
click at [211, 111] on span "Select Box Size" at bounding box center [215, 110] width 35 height 7
click at [213, 167] on div "Medium" at bounding box center [266, 169] width 139 height 8
click at [52, 161] on div "Process Batch Dispatch Date 2025-08-31 Delivery Channels Yodel x DHL OnFleet Ro…" at bounding box center [188, 115] width 322 height 141
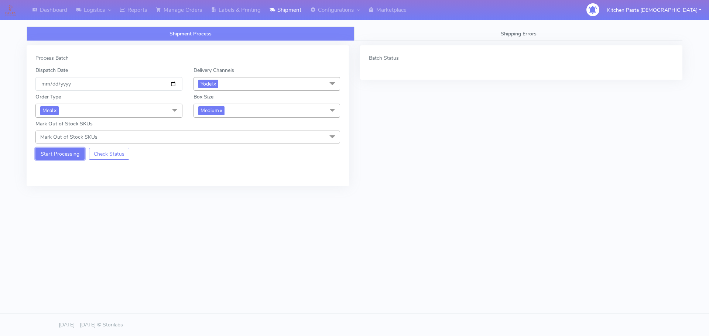
click at [51, 157] on button "Start Processing" at bounding box center [59, 154] width 49 height 12
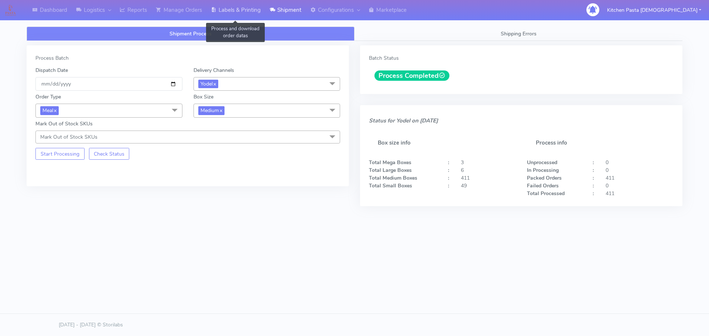
drag, startPoint x: 236, startPoint y: 11, endPoint x: 264, endPoint y: 20, distance: 29.0
click at [236, 11] on link "Labels & Printing" at bounding box center [235, 10] width 59 height 20
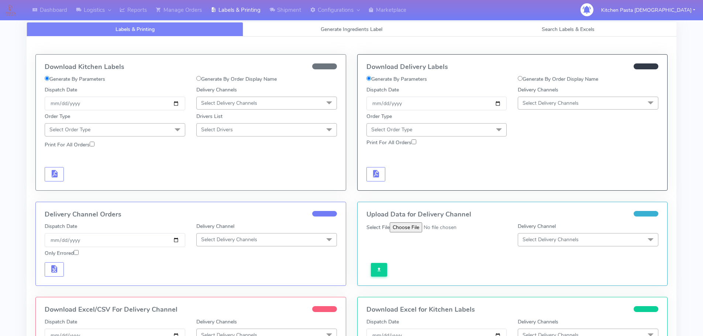
click at [564, 105] on span "Select Delivery Channels" at bounding box center [551, 103] width 56 height 7
click at [543, 185] on div "Yodel" at bounding box center [588, 186] width 132 height 8
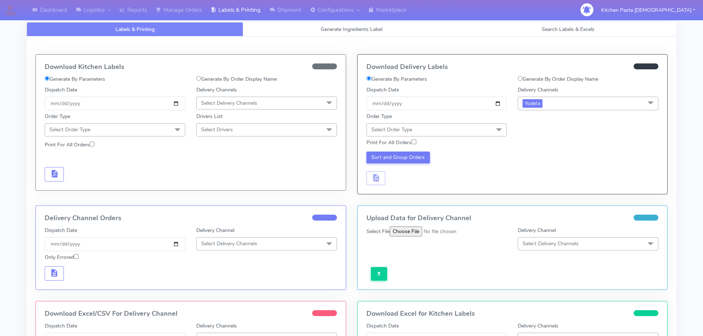
drag, startPoint x: 467, startPoint y: 128, endPoint x: 431, endPoint y: 168, distance: 54.1
click at [467, 130] on span "Select Order Type" at bounding box center [436, 129] width 141 height 13
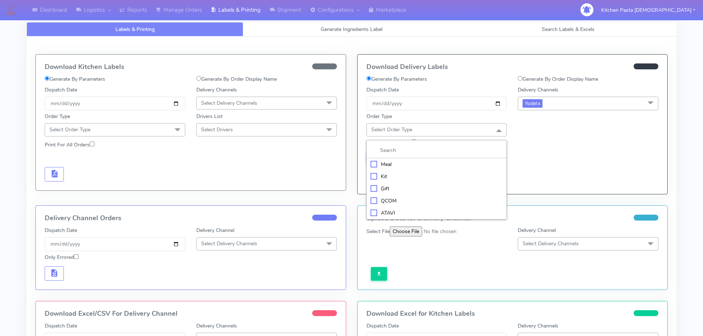
click at [426, 164] on div "Meal" at bounding box center [437, 165] width 132 height 8
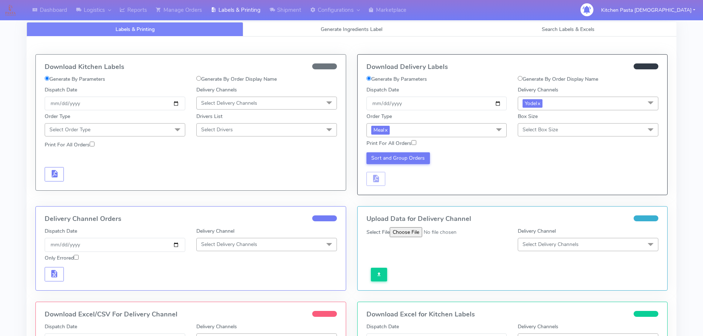
click at [525, 127] on span "Select Box Size" at bounding box center [540, 129] width 35 height 7
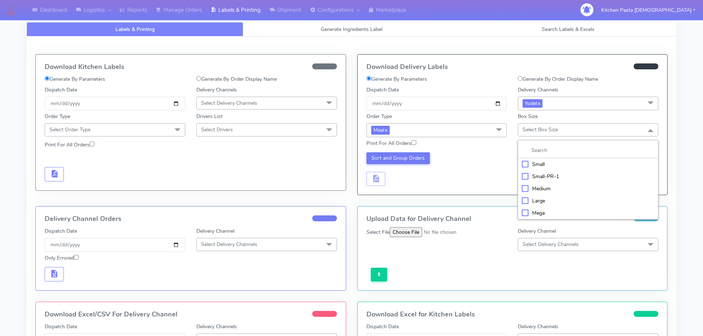
click at [534, 186] on div "Medium" at bounding box center [588, 189] width 132 height 8
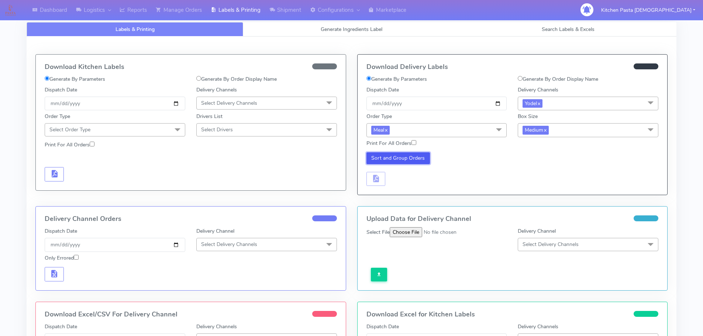
drag, startPoint x: 395, startPoint y: 158, endPoint x: 391, endPoint y: 178, distance: 19.6
click at [395, 160] on button "Sort and Group Orders" at bounding box center [398, 158] width 64 height 12
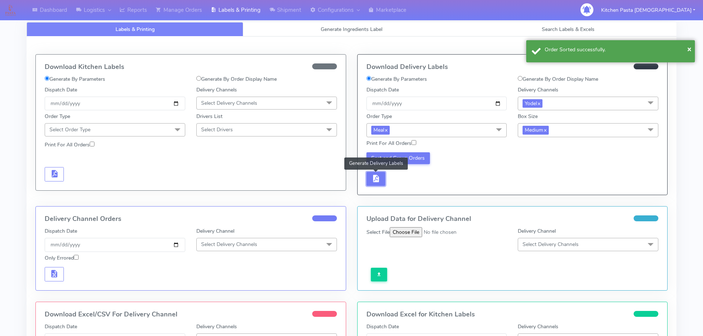
click at [382, 181] on button "button" at bounding box center [375, 179] width 19 height 14
click at [401, 178] on span "button" at bounding box center [397, 180] width 9 height 7
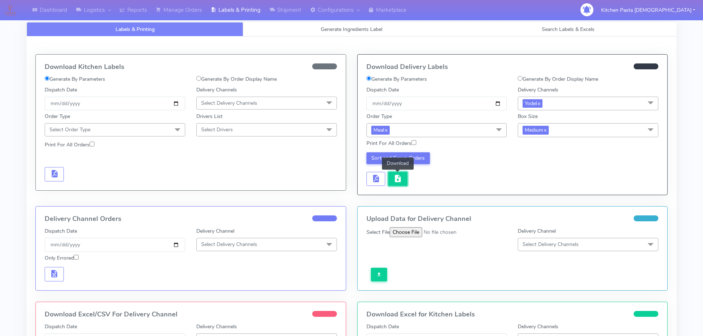
click at [399, 178] on span "button" at bounding box center [397, 180] width 9 height 7
click at [397, 182] on span "button" at bounding box center [397, 180] width 9 height 7
click at [404, 175] on button "button" at bounding box center [397, 179] width 19 height 14
click at [405, 176] on button "button" at bounding box center [397, 179] width 19 height 14
click at [395, 177] on span "button" at bounding box center [397, 180] width 9 height 7
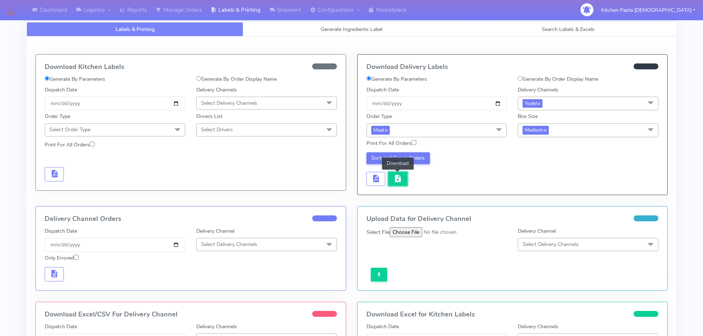
click at [400, 185] on button "button" at bounding box center [397, 179] width 19 height 14
click at [401, 186] on button "button" at bounding box center [397, 179] width 19 height 14
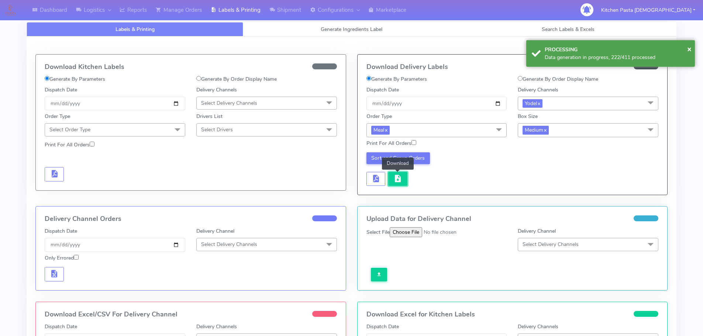
click at [401, 183] on span "button" at bounding box center [397, 180] width 9 height 7
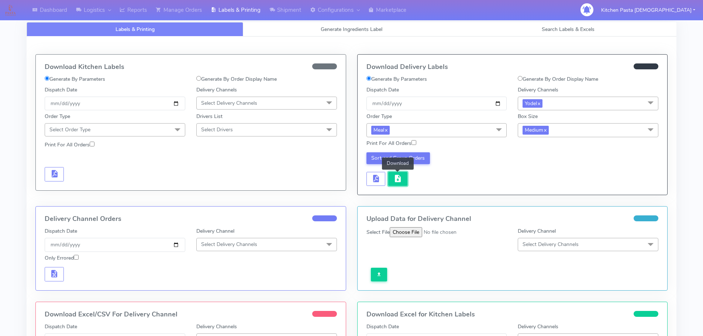
click at [400, 180] on span "button" at bounding box center [397, 180] width 9 height 7
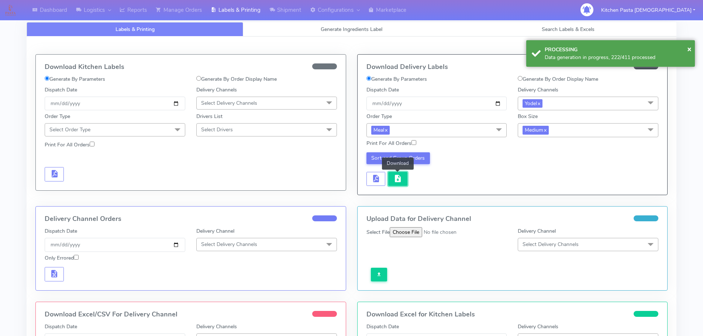
click at [400, 180] on span "button" at bounding box center [397, 180] width 9 height 7
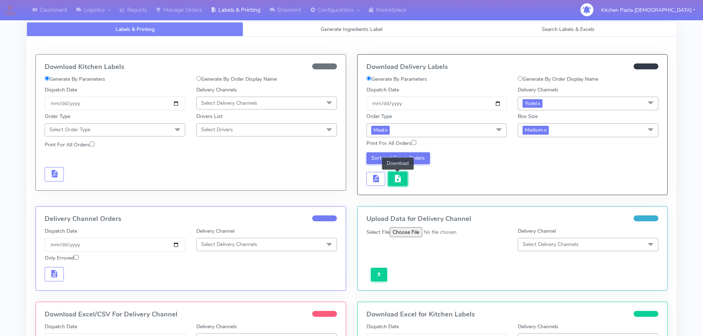
click at [400, 177] on span "button" at bounding box center [397, 180] width 9 height 7
click at [395, 182] on span "button" at bounding box center [397, 180] width 9 height 7
click at [295, 25] on link "Generate Ingredients Label" at bounding box center [351, 29] width 217 height 14
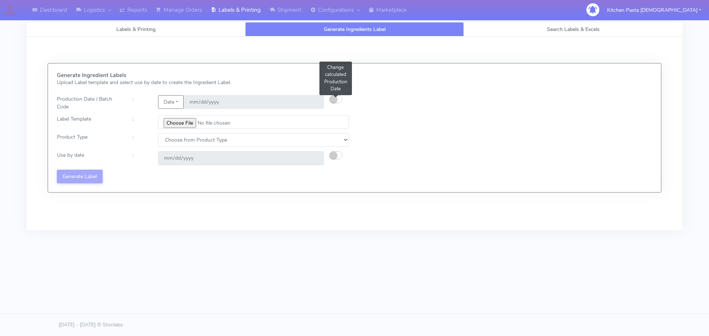
drag, startPoint x: 330, startPoint y: 104, endPoint x: 384, endPoint y: 39, distance: 84.6
click at [330, 103] on ui-switch at bounding box center [335, 101] width 13 height 7
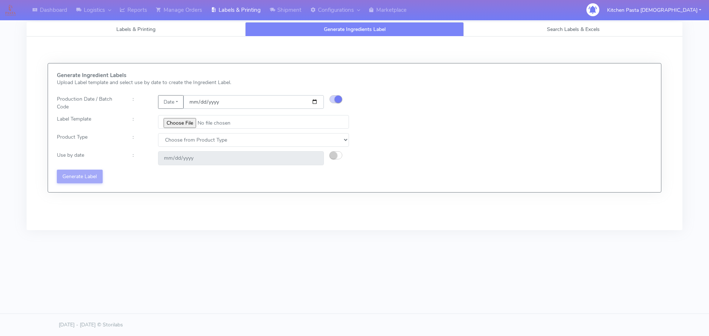
click at [316, 101] on input "2025-08-31" at bounding box center [253, 102] width 140 height 14
type input "2025-09-01"
click at [180, 124] on input "file" at bounding box center [253, 122] width 191 height 14
type input "C:\fakepath\Pasta Evangelists Lobster crab and prawn ravioli dinner kit for 2 v…"
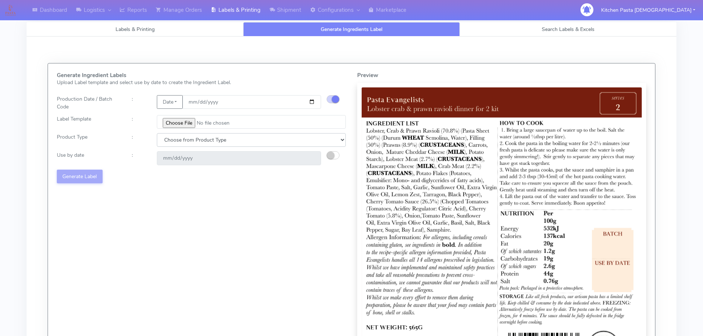
drag, startPoint x: 198, startPoint y: 141, endPoint x: 186, endPoint y: 147, distance: 12.9
click at [191, 144] on select "Choose from Product Type ECOM ERETAIL CIRCULAR CIRC_DESERTS LASAGNE" at bounding box center [251, 140] width 189 height 14
select select "1"
click at [157, 133] on select "Choose from Product Type ECOM ERETAIL CIRCULAR CIRC_DESERTS LASAGNE" at bounding box center [251, 140] width 189 height 14
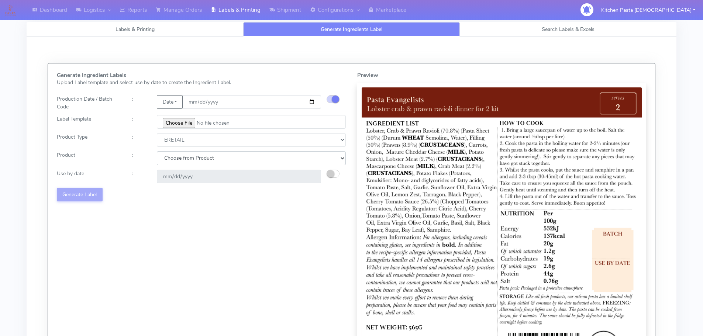
drag, startPoint x: 186, startPoint y: 147, endPoint x: 174, endPoint y: 162, distance: 19.5
click at [174, 160] on select "Choose from Product PLAIN PASTA FILLED PASTA BUTTER (INTERNAL PRODUCTION) BUTTE…" at bounding box center [251, 158] width 189 height 14
select select "0"
click at [157, 151] on select "Choose from Product PLAIN PASTA FILLED PASTA BUTTER (INTERNAL PRODUCTION) BUTTE…" at bounding box center [251, 158] width 189 height 14
click at [335, 176] on button "button" at bounding box center [333, 174] width 13 height 8
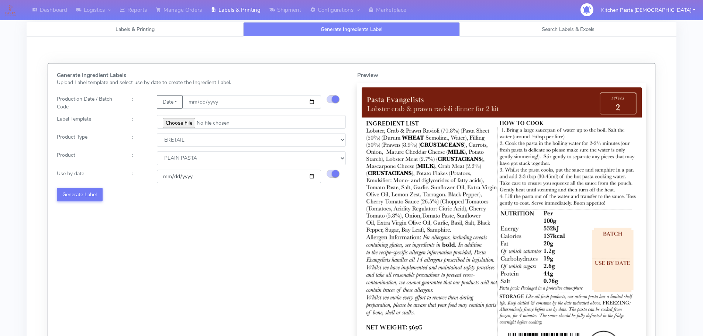
click at [312, 178] on input "2025-09-08" at bounding box center [239, 177] width 164 height 14
type input "2025-09-13"
click at [72, 189] on button "Generate Label" at bounding box center [80, 195] width 46 height 14
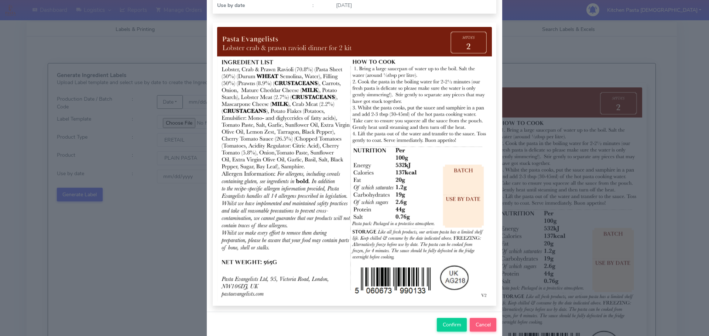
scroll to position [76, 0]
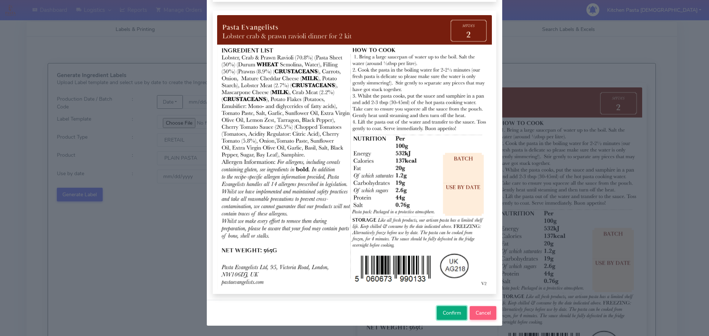
click at [437, 314] on button "Confirm" at bounding box center [452, 313] width 30 height 14
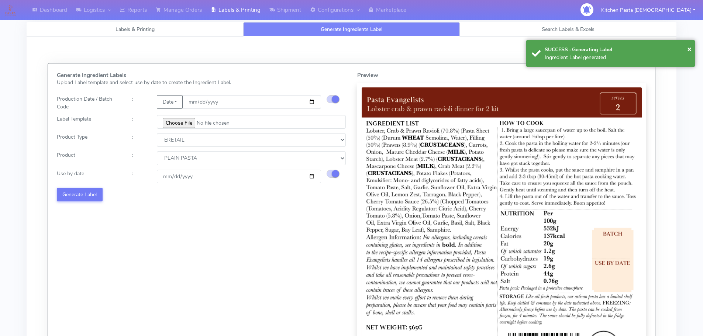
select select
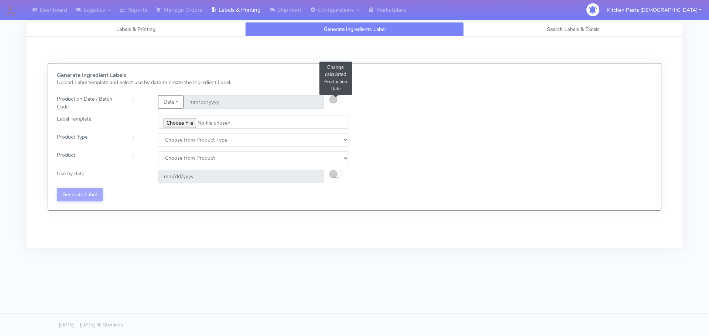
drag, startPoint x: 338, startPoint y: 99, endPoint x: 392, endPoint y: 39, distance: 80.2
click at [338, 99] on button "button" at bounding box center [335, 99] width 13 height 8
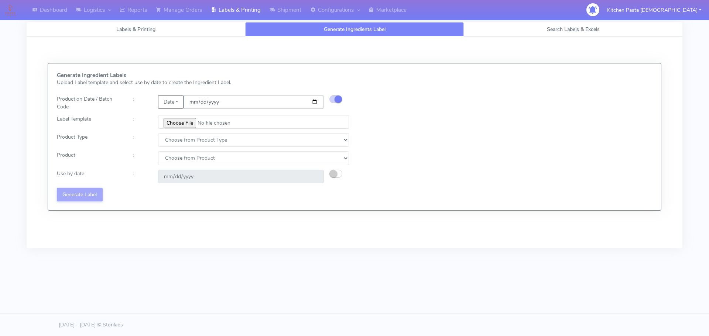
click at [313, 101] on input "date" at bounding box center [253, 102] width 140 height 14
type input "2025-09-01"
type input "2025-09-08"
click at [171, 125] on input "file" at bounding box center [253, 122] width 191 height 14
type input "C:\fakepath\Pasta Evangelists Lobster crab and prawn ravioli dinner kit for 2 v…"
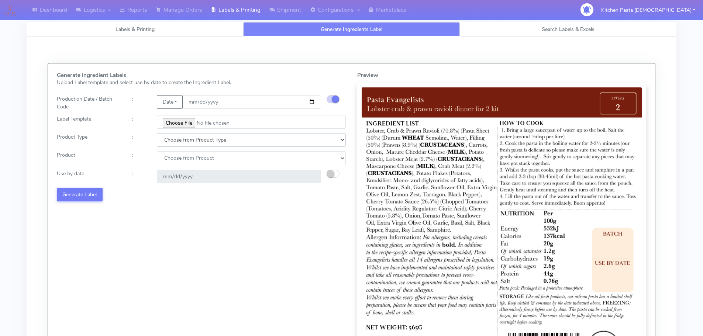
drag, startPoint x: 185, startPoint y: 135, endPoint x: 181, endPoint y: 145, distance: 10.2
click at [183, 140] on select "Choose from Product Type ECOM ERETAIL CIRCULAR CIRC_DESERTS LASAGNE" at bounding box center [251, 140] width 189 height 14
select select "0"
click at [157, 133] on select "Choose from Product Type ECOM ERETAIL CIRCULAR CIRC_DESERTS LASAGNE" at bounding box center [251, 140] width 189 height 14
select select
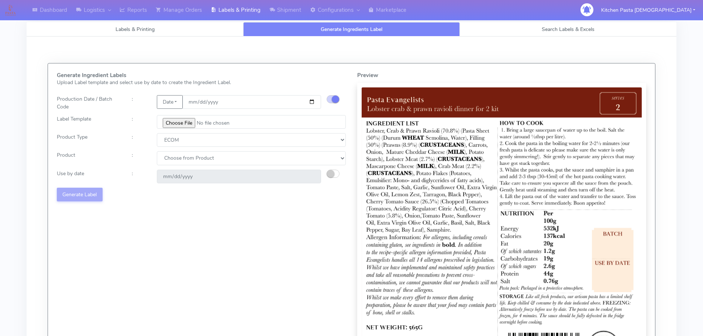
click at [174, 149] on div "Generate Ingredient Labels Upload Label template and select use by date to crea…" at bounding box center [201, 222] width 300 height 300
click at [174, 145] on select "Choose from Product Type ECOM ERETAIL CIRCULAR CIRC_DESERTS LASAGNE" at bounding box center [251, 140] width 189 height 14
select select "1"
click at [157, 133] on select "Choose from Product Type ECOM ERETAIL CIRCULAR CIRC_DESERTS LASAGNE" at bounding box center [251, 140] width 189 height 14
click at [174, 164] on select "Choose from Product PLAIN PASTA FILLED PASTA BUTTER (INTERNAL PRODUCTION) BUTTE…" at bounding box center [251, 158] width 189 height 14
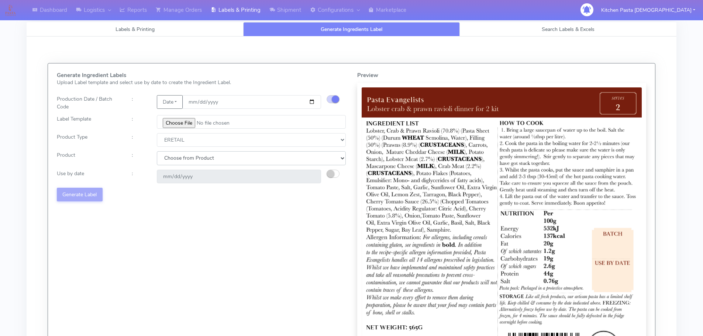
select select "0"
click at [157, 151] on select "Choose from Product PLAIN PASTA FILLED PASTA BUTTER (INTERNAL PRODUCTION) BUTTE…" at bounding box center [251, 158] width 189 height 14
type input "2025-09-08"
click at [328, 173] on small "button" at bounding box center [330, 173] width 7 height 7
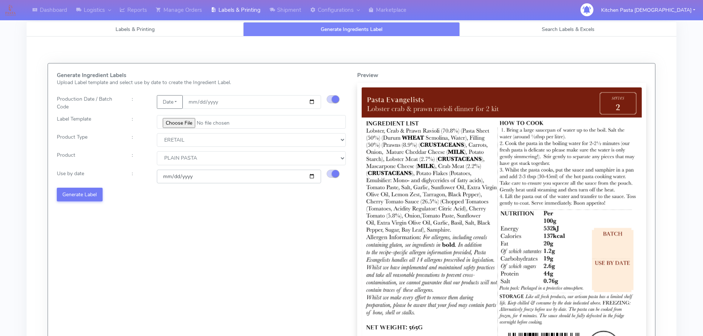
click at [313, 176] on input "2025-09-08" at bounding box center [239, 177] width 164 height 14
click at [87, 192] on button "Generate Label" at bounding box center [80, 195] width 46 height 14
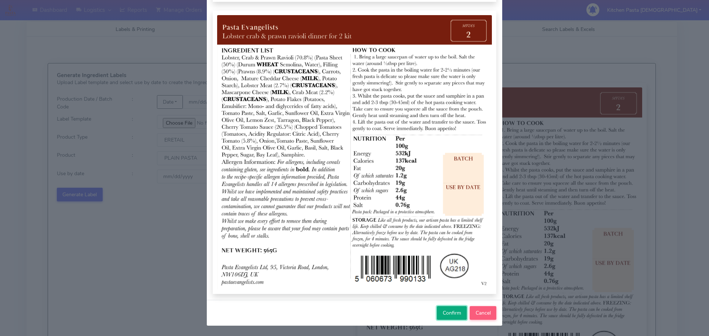
click at [452, 313] on span "Confirm" at bounding box center [452, 313] width 18 height 7
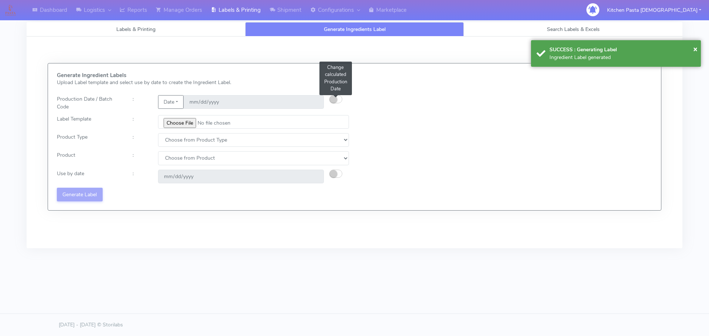
click at [335, 98] on small "button" at bounding box center [333, 99] width 7 height 7
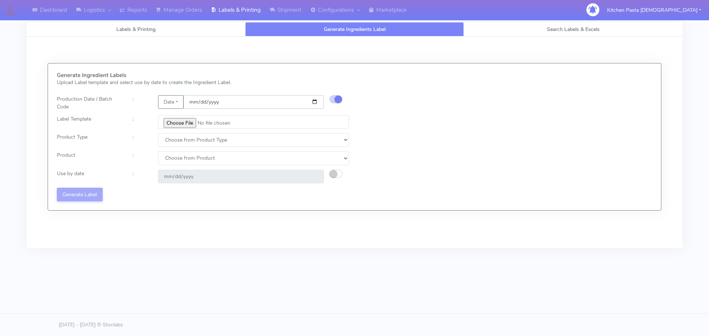
click at [315, 99] on input "date" at bounding box center [253, 102] width 140 height 14
type input "[DATE]"
click at [164, 120] on input "file" at bounding box center [253, 122] width 191 height 14
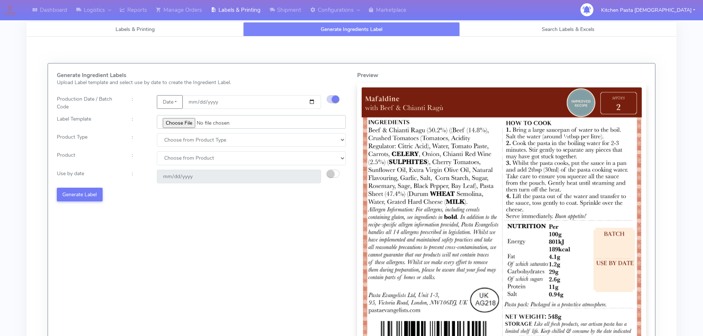
click at [179, 122] on input "file" at bounding box center [251, 122] width 189 height 14
type input "C:\fakepath\Pasta [DEMOGRAPHIC_DATA] spicy 'nduja mafaldine kit for 2 v5.jpg"
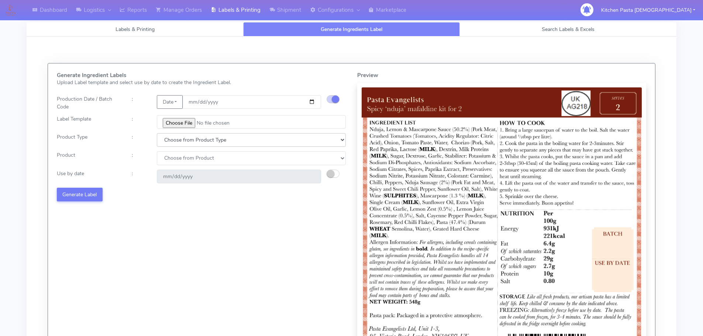
click at [184, 140] on select "Choose from Product Type ECOM ERETAIL CIRCULAR CIRC_DESERTS LASAGNE" at bounding box center [251, 140] width 189 height 14
select select "1"
click at [157, 133] on select "Choose from Product Type ECOM ERETAIL CIRCULAR CIRC_DESERTS LASAGNE" at bounding box center [251, 140] width 189 height 14
select select
click at [176, 158] on select "Choose from Product PLAIN PASTA FILLED PASTA BUTTER (INTERNAL PRODUCTION) BUTTE…" at bounding box center [251, 158] width 189 height 14
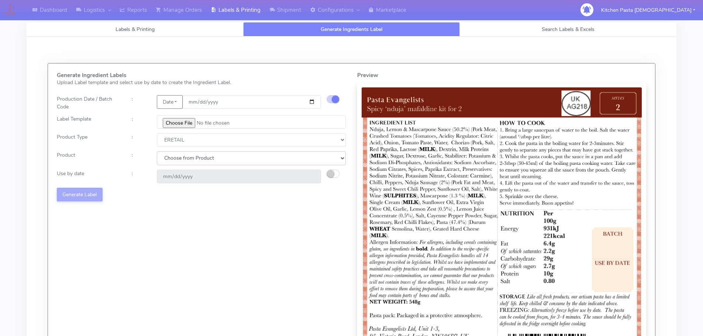
select select "0"
click at [157, 151] on select "Choose from Product PLAIN PASTA FILLED PASTA BUTTER (INTERNAL PRODUCTION) BUTTE…" at bounding box center [251, 158] width 189 height 14
click at [327, 171] on small "button" at bounding box center [330, 173] width 7 height 7
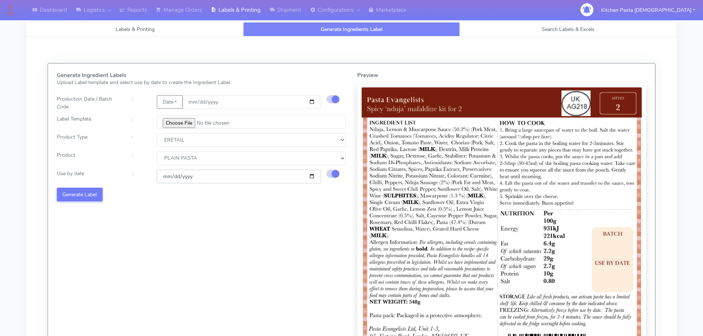
click at [311, 175] on input "[DATE]" at bounding box center [239, 177] width 164 height 14
type input "[DATE]"
click at [87, 195] on button "Generate Label" at bounding box center [80, 195] width 46 height 14
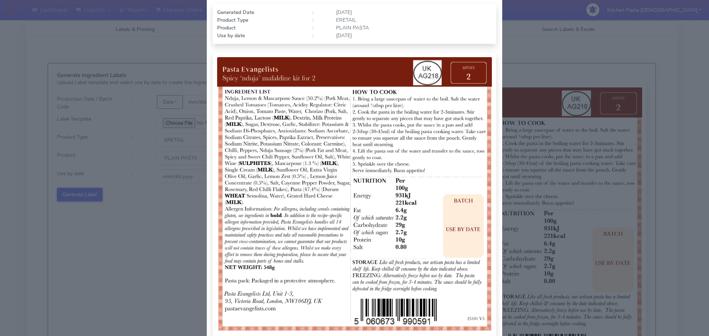
scroll to position [76, 0]
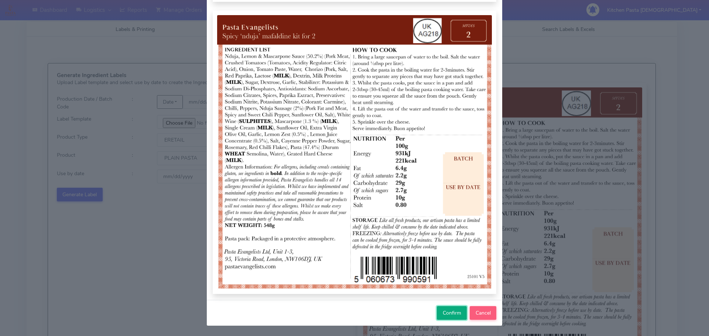
click at [448, 319] on button "Confirm" at bounding box center [452, 313] width 30 height 14
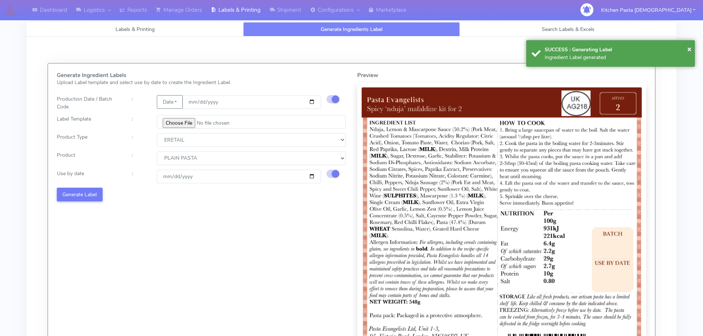
select select
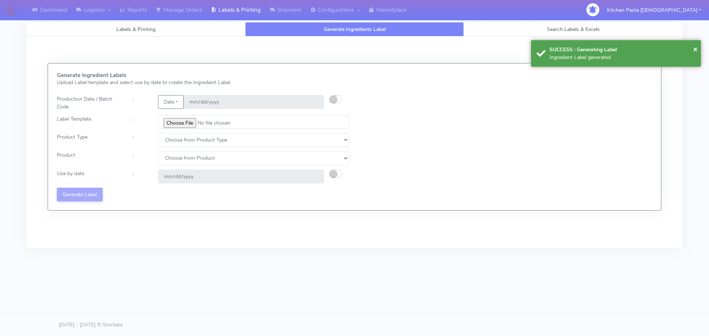
click at [337, 98] on small "button" at bounding box center [333, 99] width 7 height 7
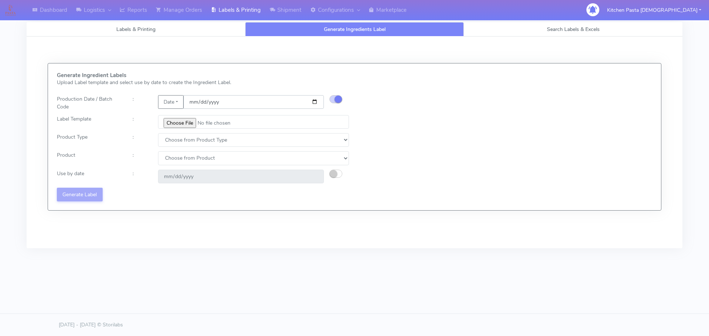
click at [314, 101] on input "date" at bounding box center [253, 102] width 140 height 14
type input "2025-09-01"
type input "2025-09-08"
click at [171, 118] on input "file" at bounding box center [253, 122] width 191 height 14
type input "C:\fakepath\Pasta Evangelists Carbonara Spaghetti dinner kit for 2 v4.jpg"
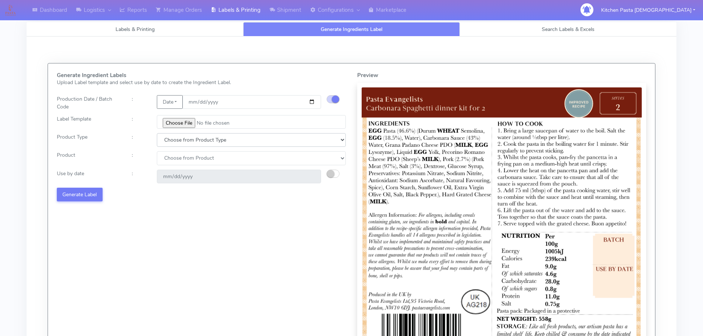
click at [183, 145] on select "Choose from Product Type ECOM ERETAIL CIRCULAR CIRC_DESERTS LASAGNE" at bounding box center [251, 140] width 189 height 14
select select "1"
click at [157, 133] on select "Choose from Product Type ECOM ERETAIL CIRCULAR CIRC_DESERTS LASAGNE" at bounding box center [251, 140] width 189 height 14
select select
click at [182, 161] on select "Choose from Product PLAIN PASTA FILLED PASTA BUTTER (INTERNAL PRODUCTION) BUTTE…" at bounding box center [251, 158] width 189 height 14
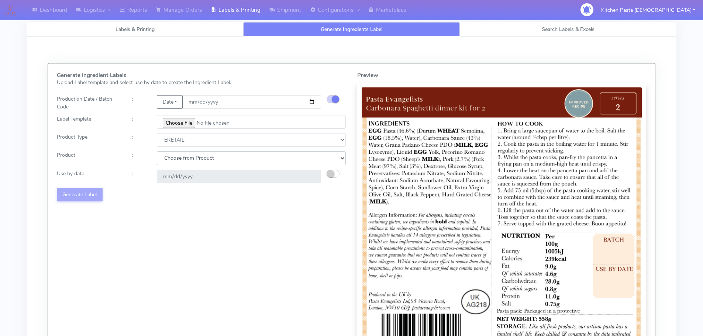
select select "0"
click at [157, 151] on select "Choose from Product PLAIN PASTA FILLED PASTA BUTTER (INTERNAL PRODUCTION) BUTTE…" at bounding box center [251, 158] width 189 height 14
click at [332, 173] on small "button" at bounding box center [330, 173] width 7 height 7
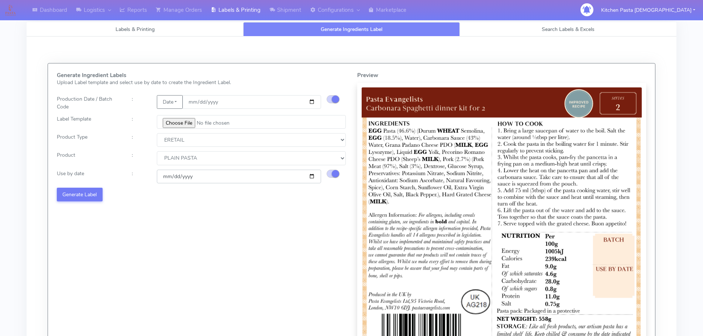
click at [313, 177] on input "2025-09-08" at bounding box center [239, 177] width 164 height 14
type input "[DATE]"
click at [96, 197] on button "Generate Label" at bounding box center [80, 195] width 46 height 14
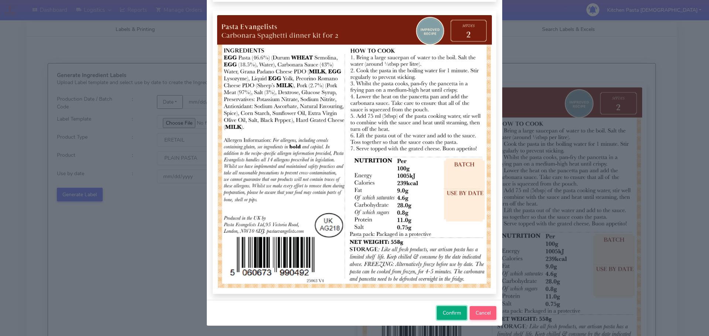
click at [449, 317] on button "Confirm" at bounding box center [452, 313] width 30 height 14
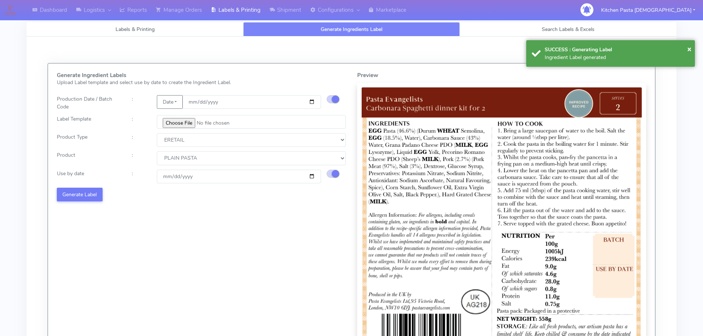
select select
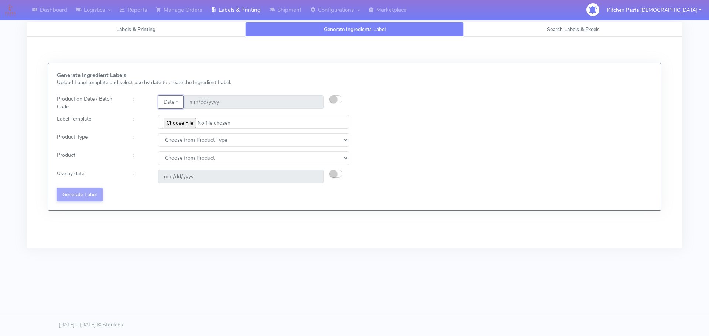
click at [170, 108] on button "Date" at bounding box center [170, 102] width 25 height 14
click at [178, 118] on link "Code" at bounding box center [187, 117] width 58 height 12
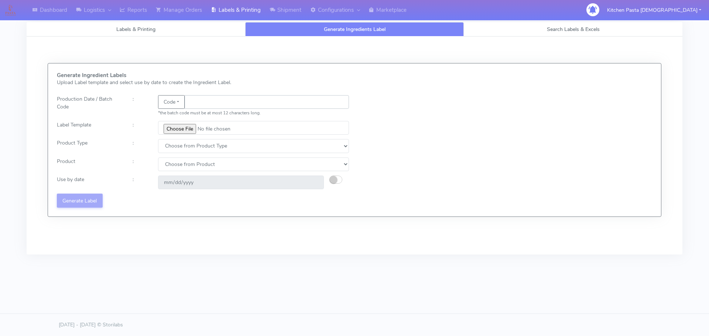
click at [204, 105] on input "text" at bounding box center [267, 102] width 164 height 14
type input "25239"
click at [180, 130] on input "file" at bounding box center [253, 128] width 191 height 14
type input "C:\fakepath\Beef & Chianti Lasagne 1 v3.jpg"
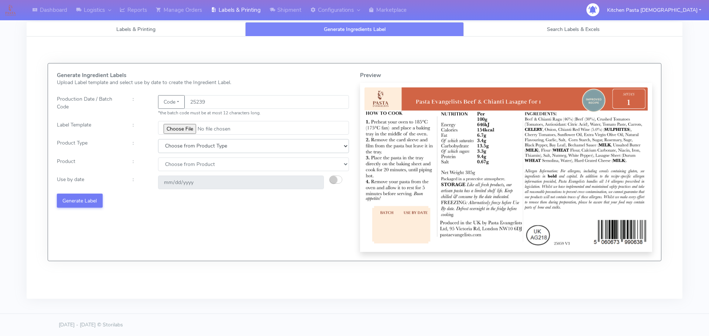
click at [198, 141] on select "Choose from Product Type ECOM ERETAIL CIRCULAR CIRC_DESERTS LASAGNE" at bounding box center [253, 146] width 191 height 14
select select "4"
click at [158, 139] on select "Choose from Product Type ECOM ERETAIL CIRCULAR CIRC_DESERTS LASAGNE" at bounding box center [253, 146] width 191 height 14
click at [190, 169] on select "Choose from Product LASAGNE" at bounding box center [253, 165] width 191 height 14
select select "0"
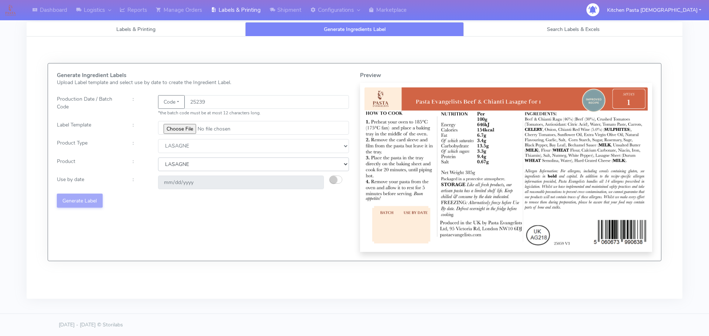
click at [158, 158] on select "Choose from Product LASAGNE" at bounding box center [253, 165] width 191 height 14
click at [337, 179] on button "button" at bounding box center [335, 180] width 13 height 8
click at [315, 182] on input "2025-09-10" at bounding box center [241, 183] width 166 height 14
type input "2025-09-13"
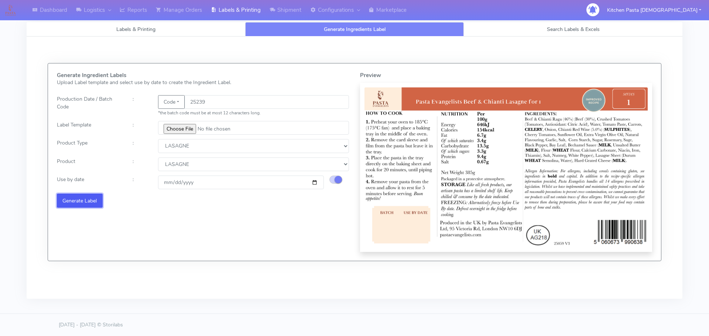
click at [93, 202] on button "Generate Label" at bounding box center [80, 201] width 46 height 14
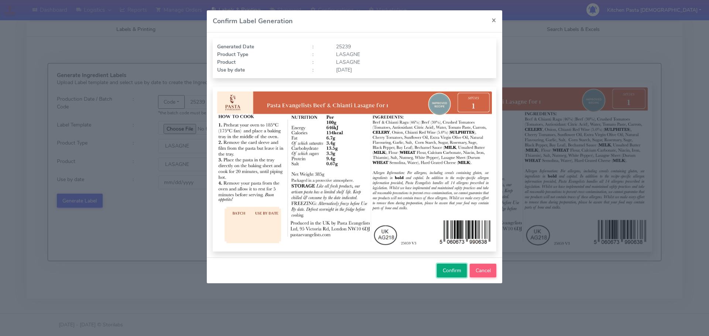
click at [455, 268] on span "Confirm" at bounding box center [452, 270] width 18 height 7
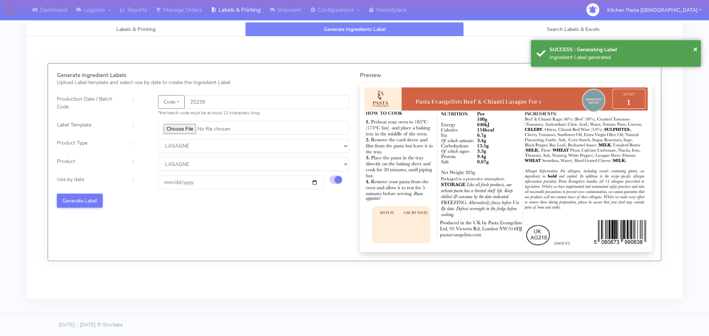
select select
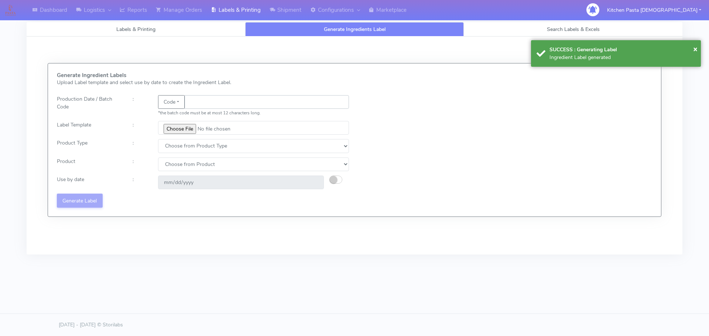
click at [215, 97] on input "text" at bounding box center [267, 102] width 164 height 14
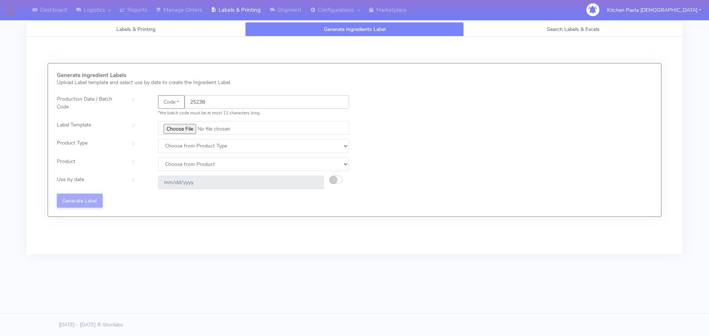
type input "25238"
click at [189, 129] on input "file" at bounding box center [253, 128] width 191 height 14
type input "C:\fakepath\Pasta Evangelists truffle mac & cheese for 1_V2.jpg"
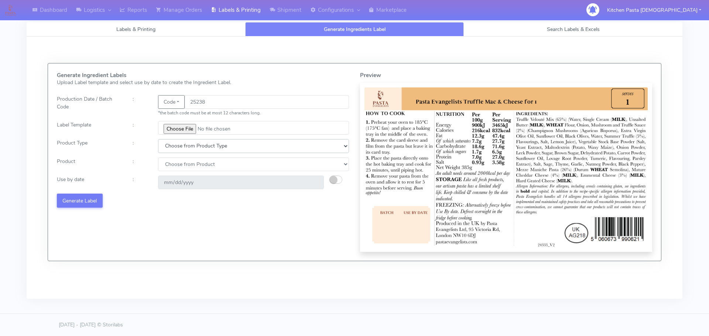
click at [179, 152] on select "Choose from Product Type ECOM ERETAIL CIRCULAR CIRC_DESERTS LASAGNE" at bounding box center [253, 146] width 191 height 14
select select "4"
click at [158, 139] on select "Choose from Product Type ECOM ERETAIL CIRCULAR CIRC_DESERTS LASAGNE" at bounding box center [253, 146] width 191 height 14
drag, startPoint x: 172, startPoint y: 161, endPoint x: 172, endPoint y: 171, distance: 10.0
click at [172, 161] on select "Choose from Product LASAGNE" at bounding box center [253, 165] width 191 height 14
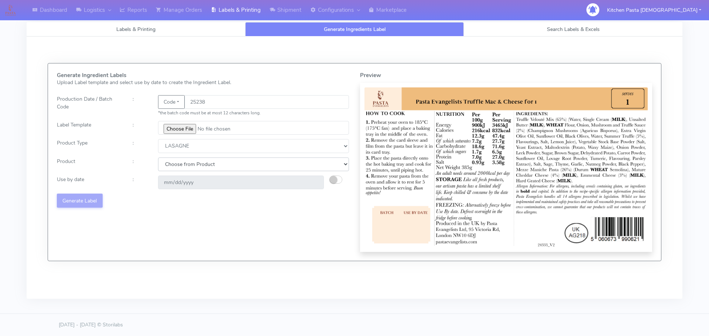
select select "0"
click at [158, 158] on select "Choose from Product LASAGNE" at bounding box center [253, 165] width 191 height 14
click at [340, 176] on button "button" at bounding box center [335, 180] width 13 height 8
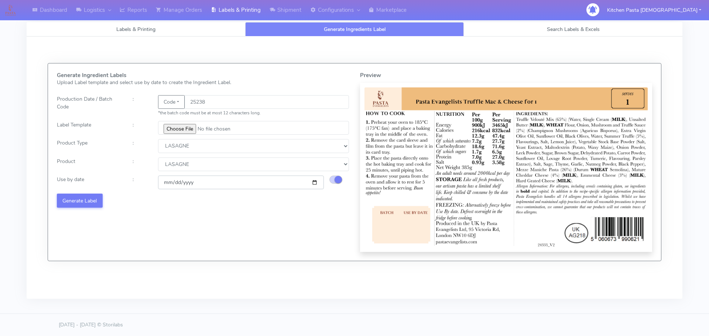
click at [316, 183] on input "2025-09-10" at bounding box center [241, 183] width 166 height 14
type input "2025-09-13"
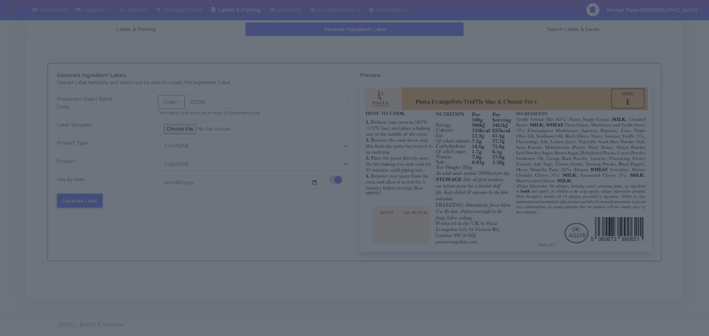
select select "4"
select select "0"
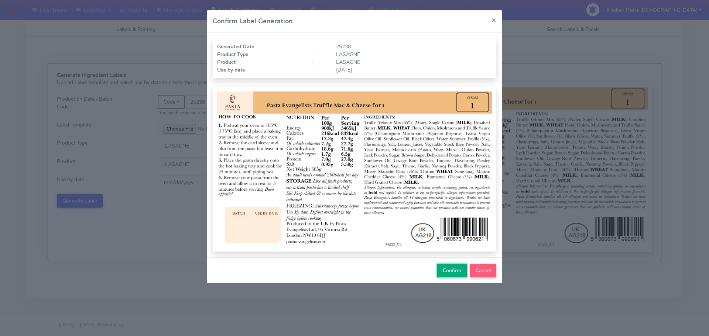
click at [450, 271] on span "Confirm" at bounding box center [452, 270] width 18 height 7
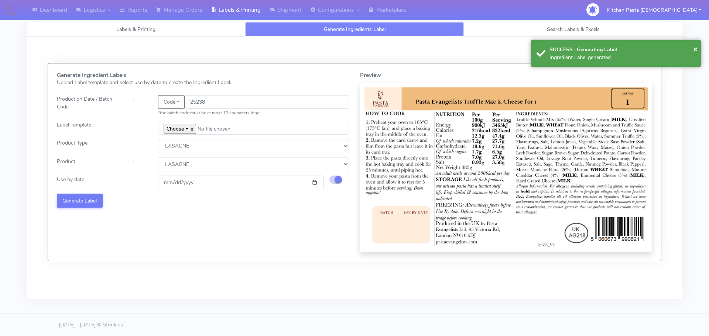
select select
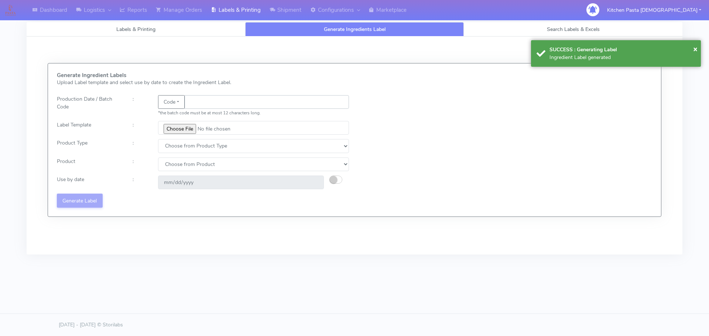
click at [235, 106] on input "text" at bounding box center [267, 102] width 164 height 14
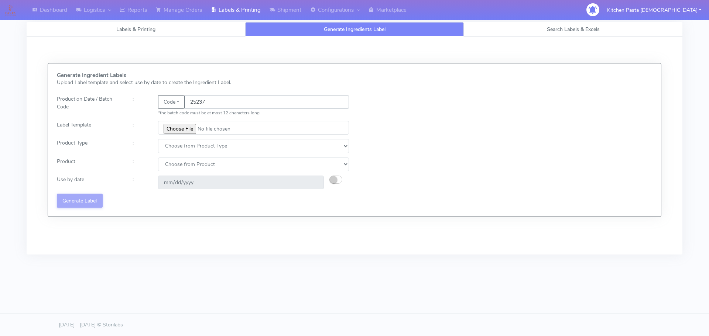
type input "25237"
click at [185, 129] on input "file" at bounding box center [253, 128] width 191 height 14
type input "C:\fakepath\Spicy Prawn Mac and Cheese v1.jpg"
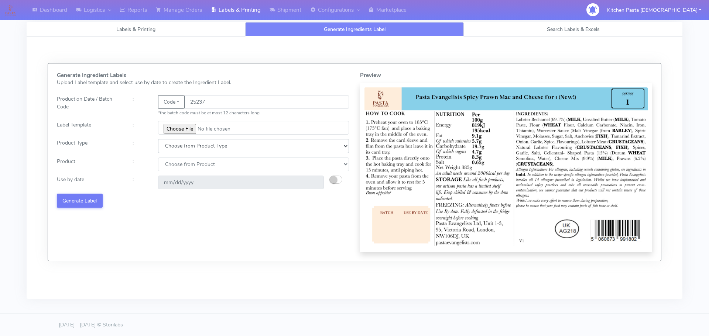
click at [203, 144] on select "Choose from Product Type ECOM ERETAIL CIRCULAR CIRC_DESERTS LASAGNE" at bounding box center [253, 146] width 191 height 14
select select "4"
click at [158, 139] on select "Choose from Product Type ECOM ERETAIL CIRCULAR CIRC_DESERTS LASAGNE" at bounding box center [253, 146] width 191 height 14
click at [180, 165] on select "Choose from Product LASAGNE" at bounding box center [253, 165] width 191 height 14
select select "0"
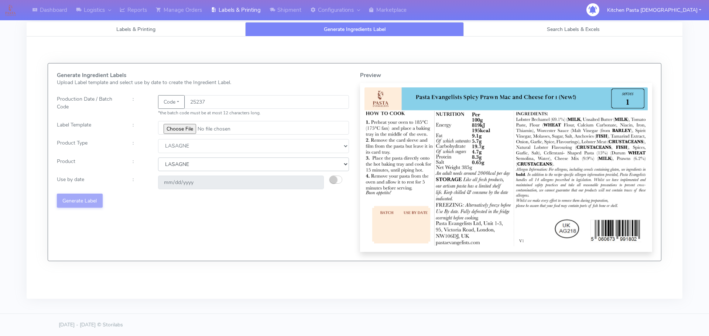
click at [158, 158] on select "Choose from Product LASAGNE" at bounding box center [253, 165] width 191 height 14
click at [333, 178] on small "button" at bounding box center [333, 179] width 7 height 7
click at [313, 182] on input "[DATE]" at bounding box center [241, 183] width 166 height 14
type input "[DATE]"
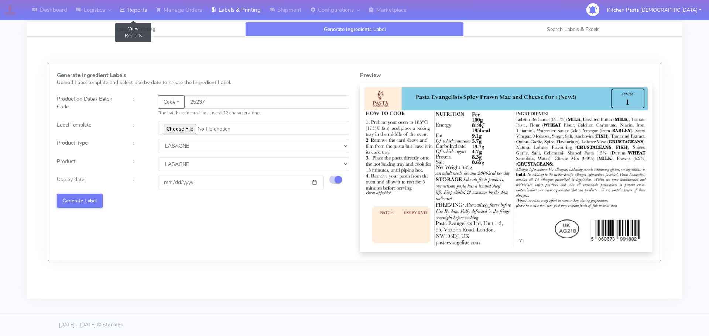
click at [132, 9] on link "Reports" at bounding box center [133, 10] width 36 height 20
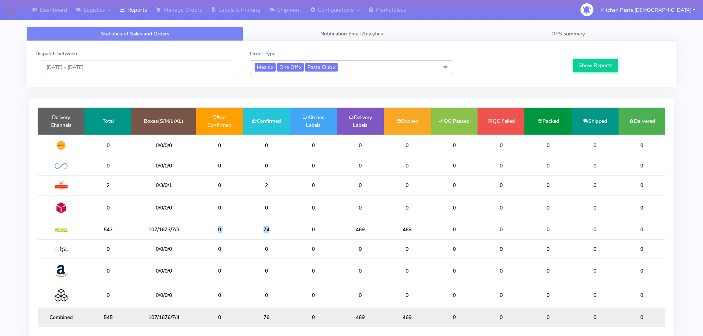
drag, startPoint x: 277, startPoint y: 231, endPoint x: 196, endPoint y: 228, distance: 80.9
click at [197, 228] on tr "543 107/1673/7/3 0 74 0 469 469 0 0 0 0 0" at bounding box center [352, 229] width 628 height 19
click at [262, 231] on td "74" at bounding box center [266, 229] width 47 height 19
drag, startPoint x: 279, startPoint y: 233, endPoint x: 255, endPoint y: 228, distance: 24.5
click at [258, 230] on td "74" at bounding box center [266, 229] width 47 height 19
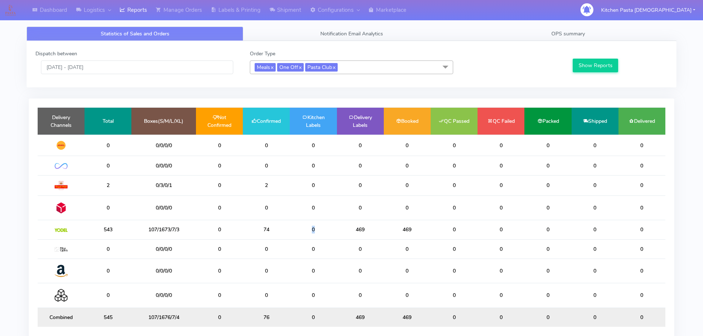
drag, startPoint x: 313, startPoint y: 234, endPoint x: 314, endPoint y: 238, distance: 4.0
click at [314, 238] on td "0" at bounding box center [313, 229] width 47 height 19
click at [115, 68] on input "[DATE] - [DATE]" at bounding box center [137, 68] width 192 height 14
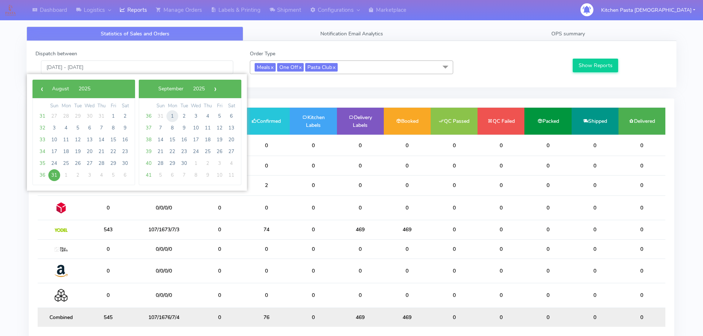
click at [169, 113] on span "1" at bounding box center [172, 116] width 12 height 12
click at [169, 113] on span "29" at bounding box center [172, 116] width 12 height 12
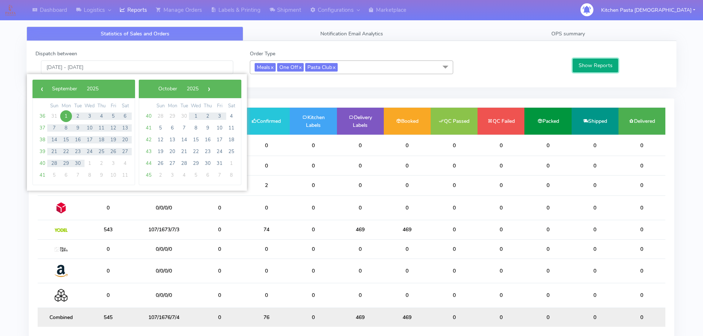
click at [593, 63] on button "Show Reports" at bounding box center [595, 66] width 45 height 14
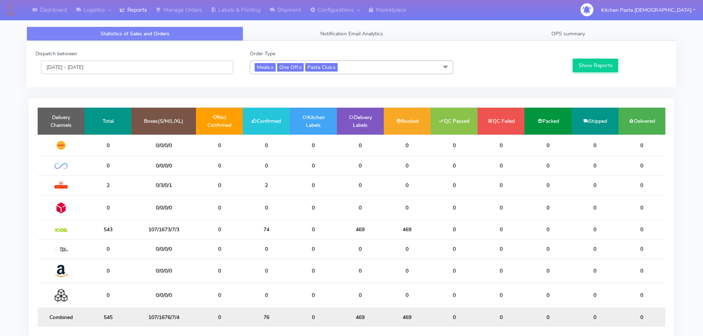
click at [112, 71] on input "[DATE] - [DATE]" at bounding box center [137, 68] width 192 height 14
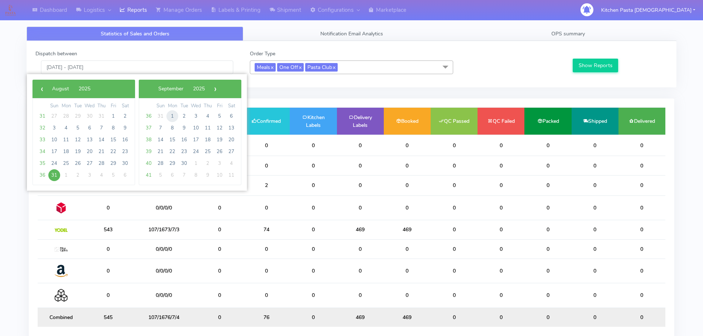
click at [177, 114] on span "1" at bounding box center [172, 116] width 12 height 12
click at [67, 116] on span "1" at bounding box center [66, 116] width 12 height 12
type input "[DATE] - [DATE]"
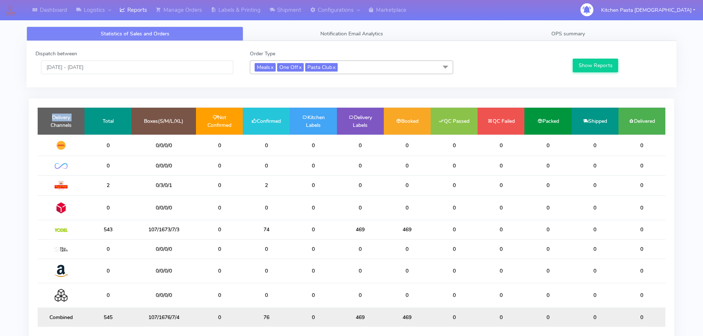
click at [67, 116] on td "Delivery Channels" at bounding box center [61, 121] width 47 height 27
click at [585, 65] on button "Show Reports" at bounding box center [595, 66] width 45 height 14
click at [141, 98] on div "Dispatch between [DATE] - [DATE] Order Type Meals x One Off x Pasta Club x Sele…" at bounding box center [351, 198] width 661 height 315
